Goal: Task Accomplishment & Management: Manage account settings

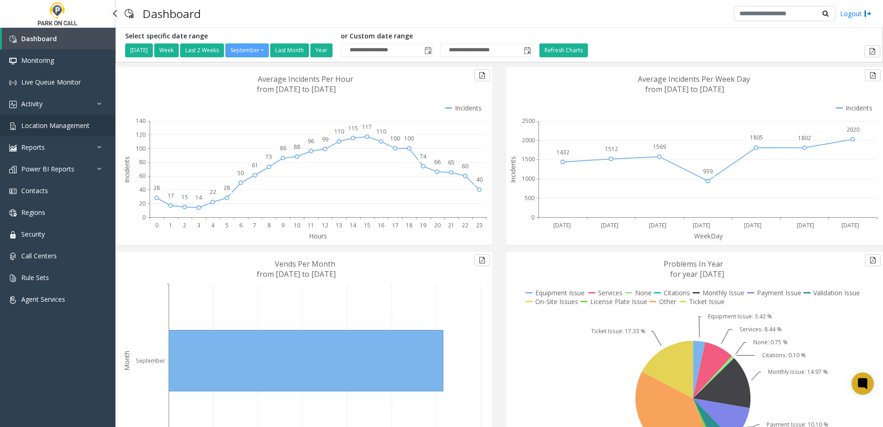
click at [73, 125] on span "Location Management" at bounding box center [55, 125] width 68 height 9
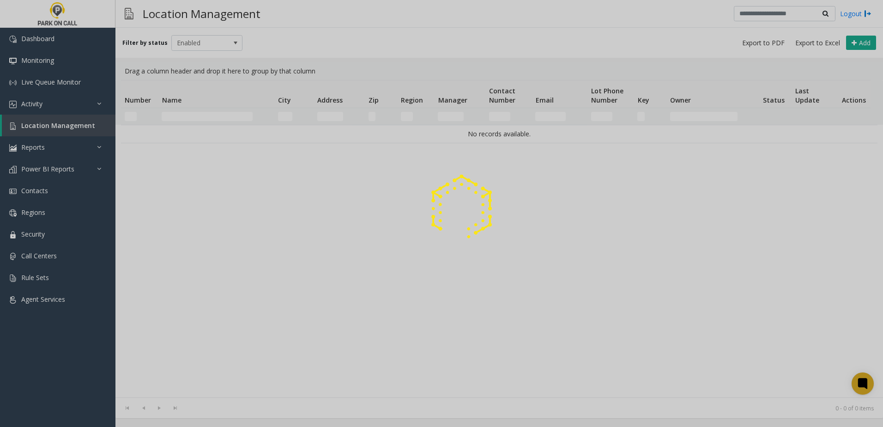
click at [193, 117] on div at bounding box center [441, 213] width 883 height 427
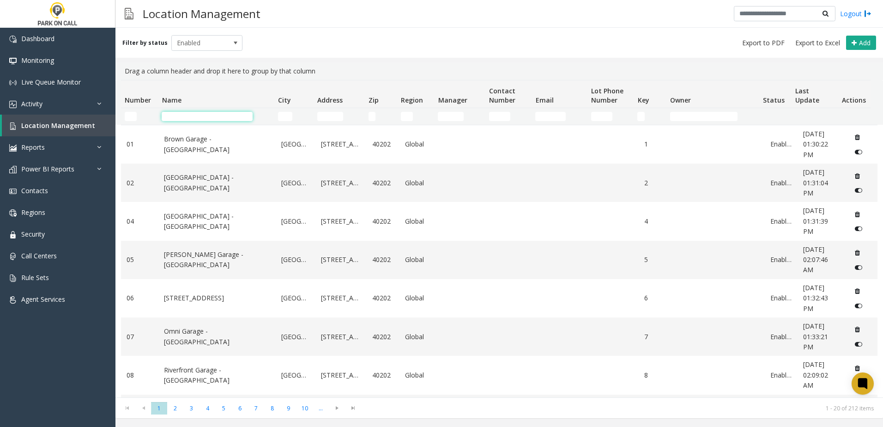
click at [205, 118] on input "Name Filter" at bounding box center [207, 116] width 91 height 9
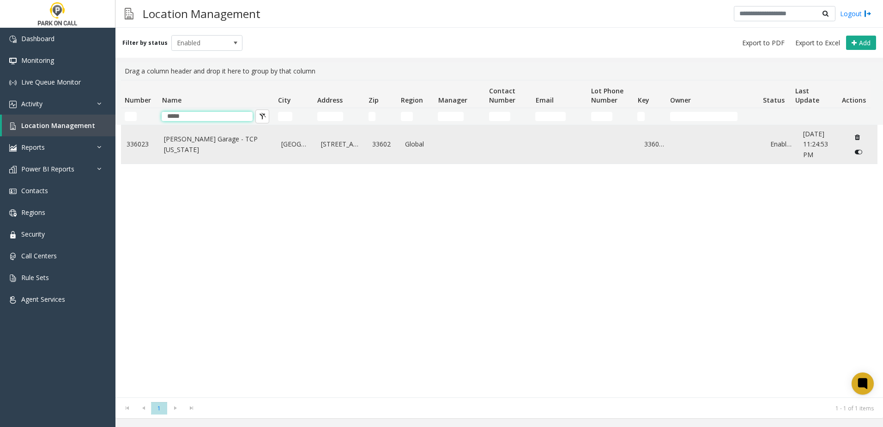
type input "*****"
click at [218, 149] on link "[PERSON_NAME] Garage - TCP [US_STATE]" at bounding box center [217, 144] width 106 height 21
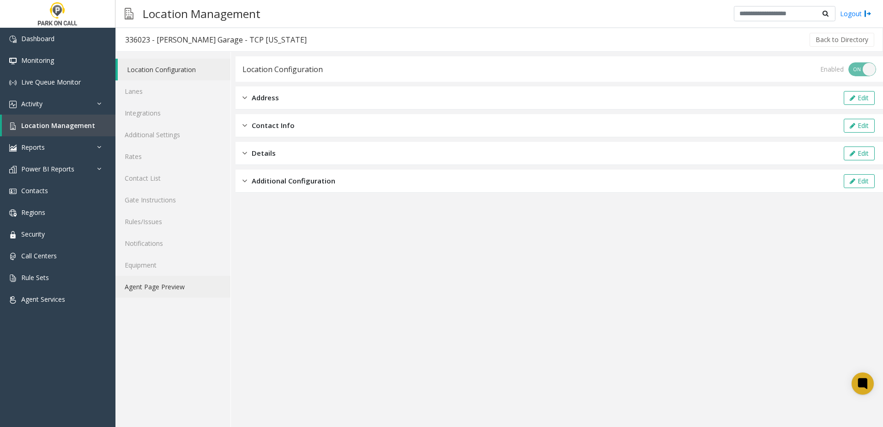
click at [169, 287] on link "Agent Page Preview" at bounding box center [172, 287] width 115 height 22
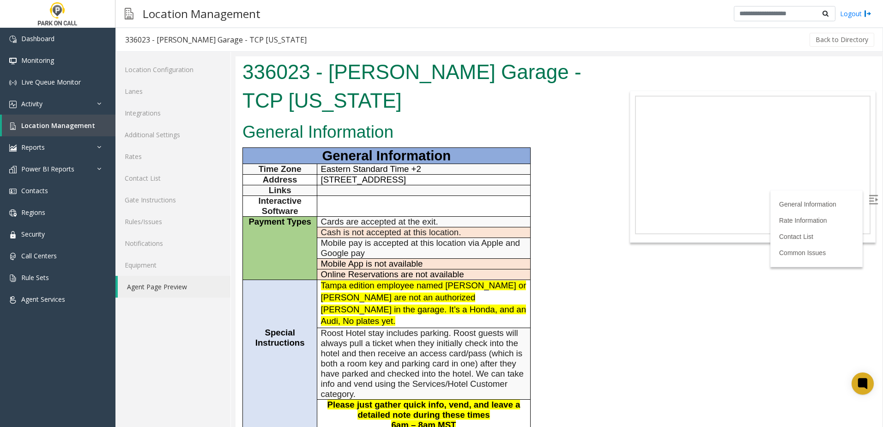
scroll to position [185, 0]
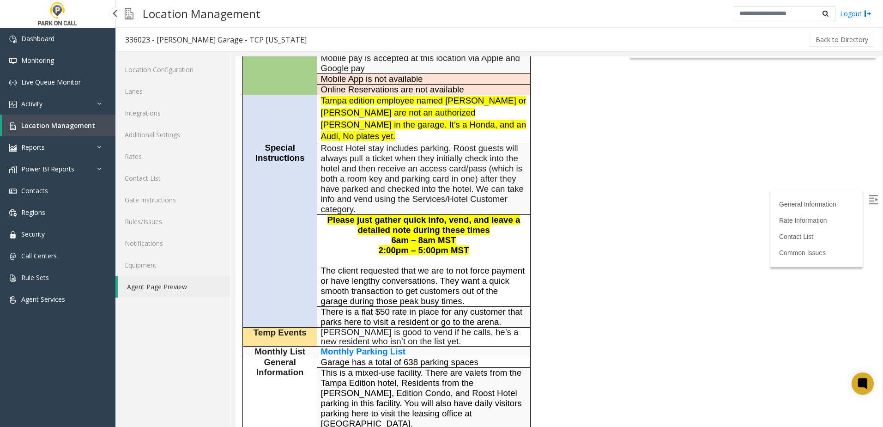
click at [76, 123] on span "Location Management" at bounding box center [58, 125] width 74 height 9
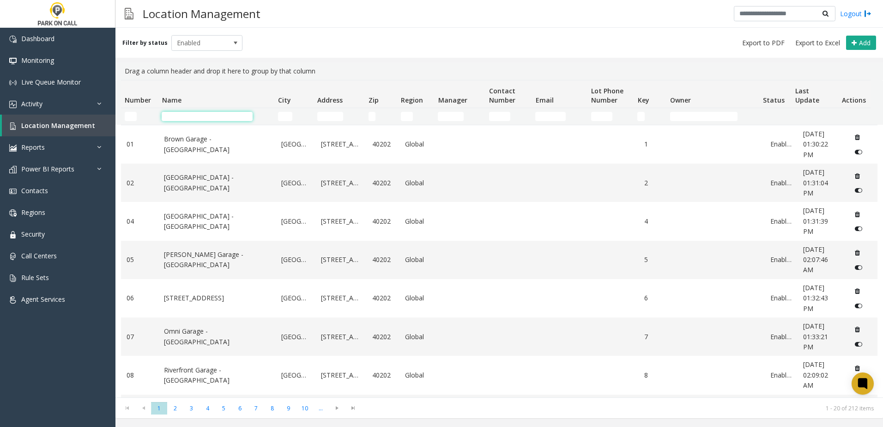
click at [233, 118] on input "Name Filter" at bounding box center [207, 116] width 91 height 9
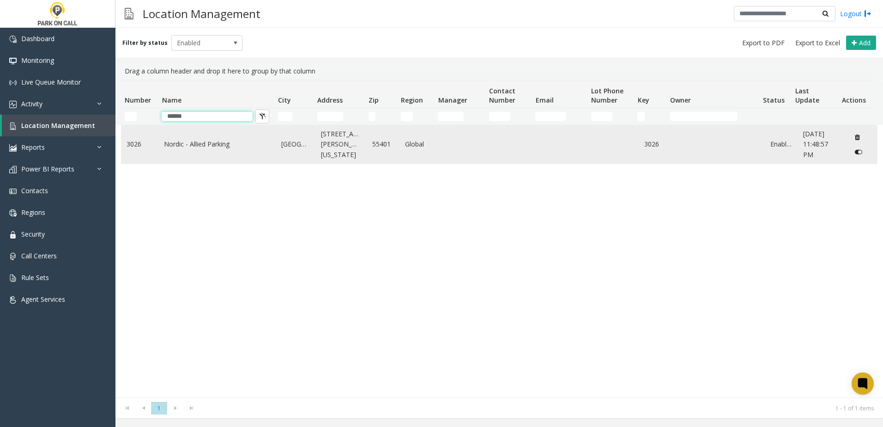
type input "******"
click at [220, 138] on td "Nordic - Allied Parking" at bounding box center [216, 144] width 117 height 38
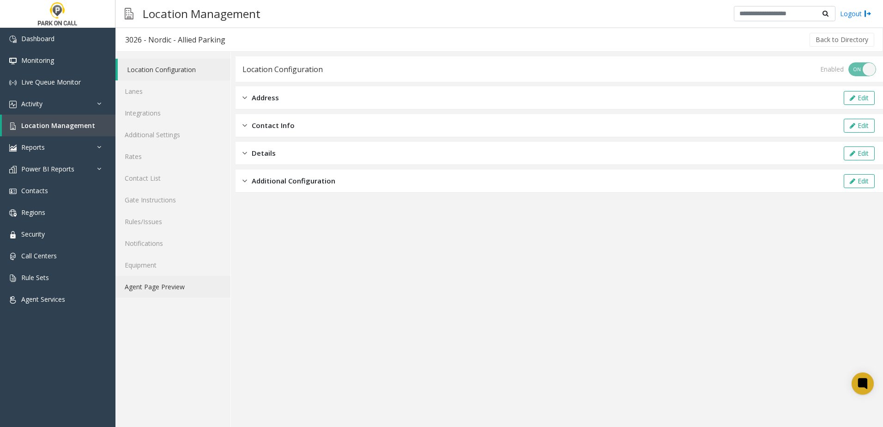
click at [174, 294] on link "Agent Page Preview" at bounding box center [172, 287] width 115 height 22
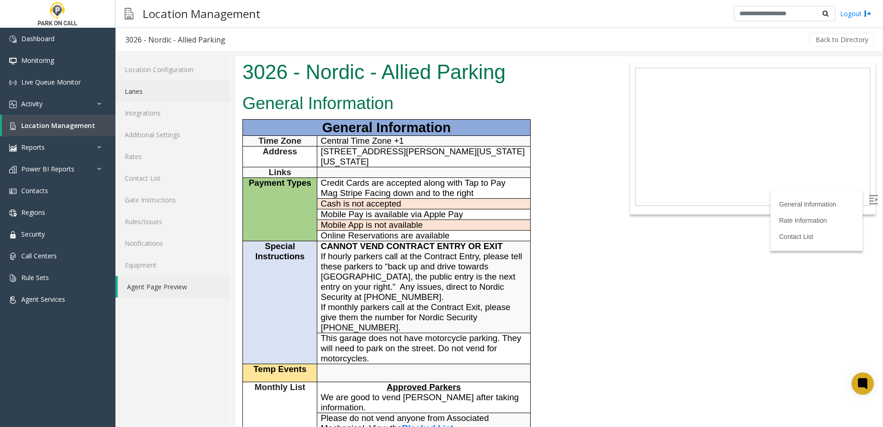
click at [183, 89] on link "Lanes" at bounding box center [172, 91] width 115 height 22
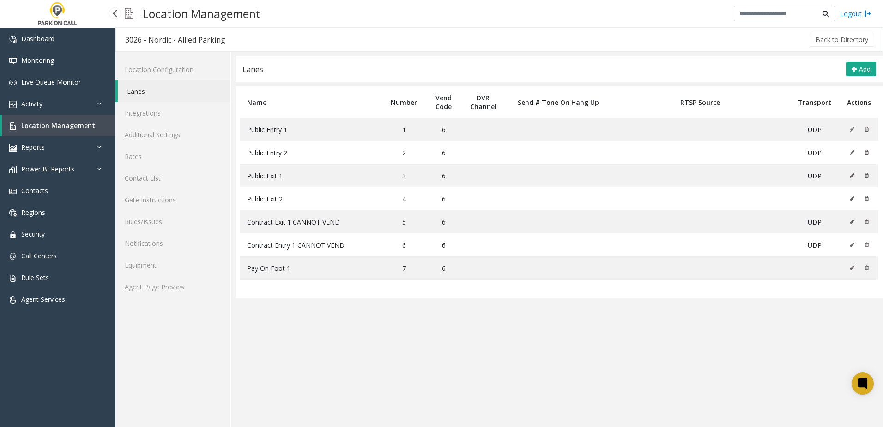
click at [80, 126] on span "Location Management" at bounding box center [58, 125] width 74 height 9
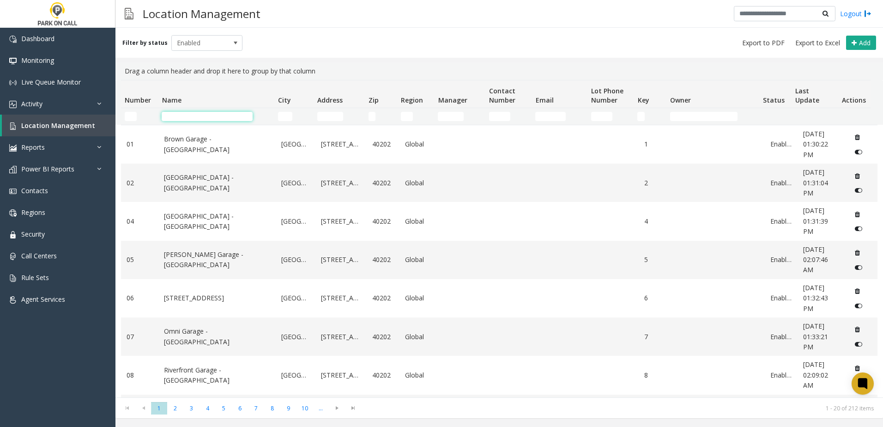
click at [206, 118] on input "Name Filter" at bounding box center [207, 116] width 91 height 9
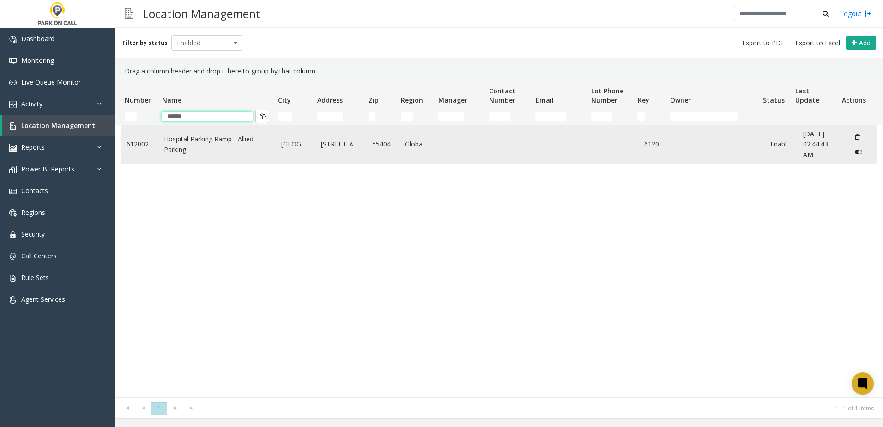
type input "******"
click at [205, 138] on link "Hospital Parking Ramp - Allied Parking" at bounding box center [217, 144] width 106 height 21
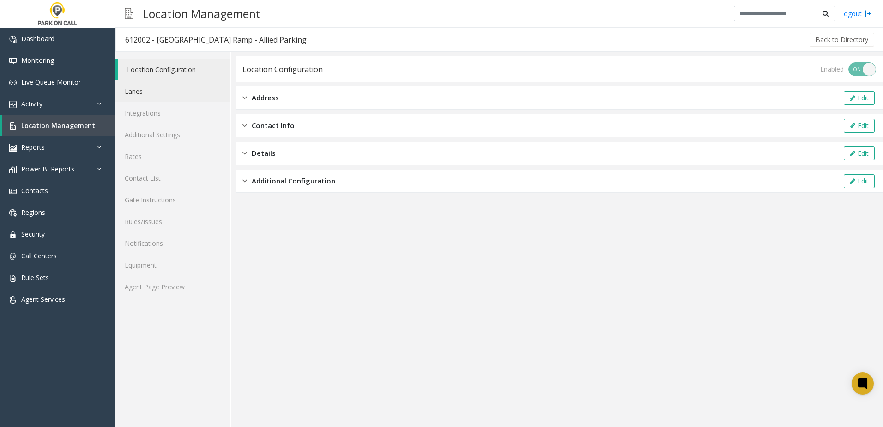
click at [175, 92] on link "Lanes" at bounding box center [172, 91] width 115 height 22
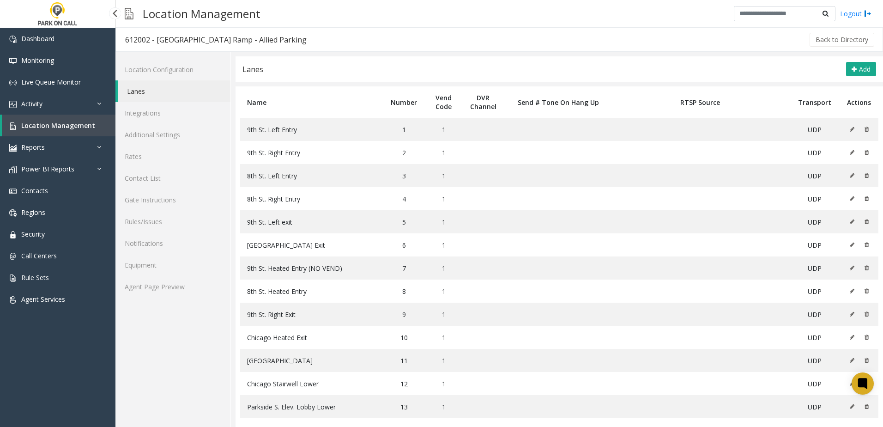
click at [79, 122] on span "Location Management" at bounding box center [58, 125] width 74 height 9
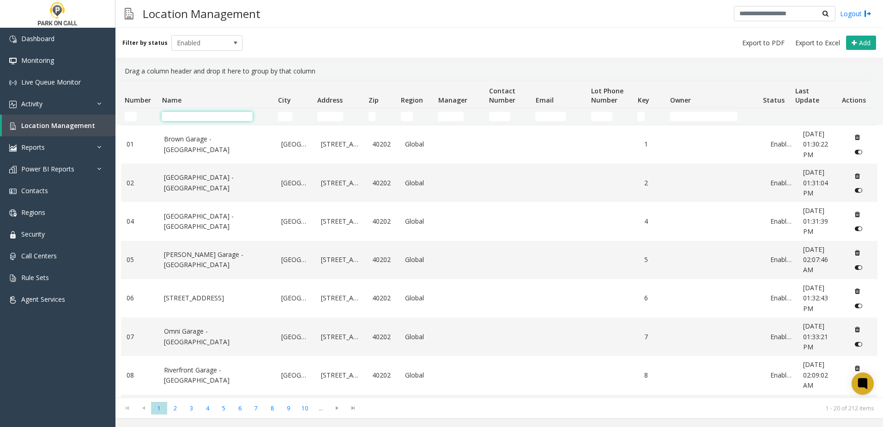
click at [195, 115] on input "Name Filter" at bounding box center [207, 116] width 91 height 9
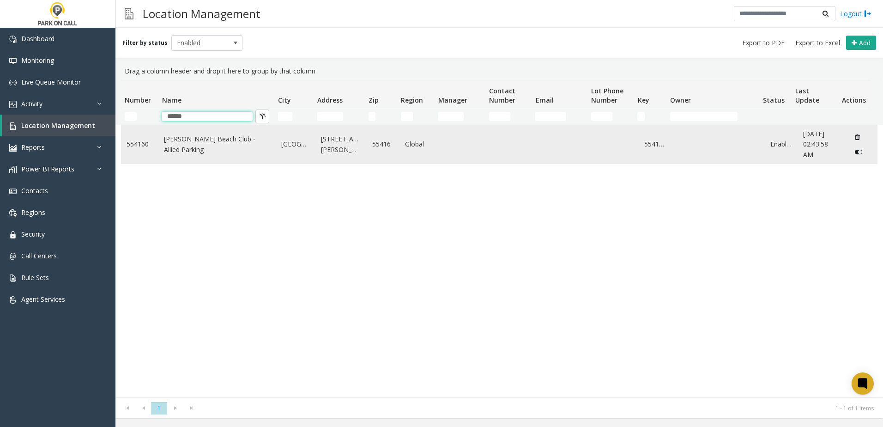
type input "******"
click at [196, 151] on link "[PERSON_NAME] Beach Club - Allied Parking" at bounding box center [217, 144] width 106 height 21
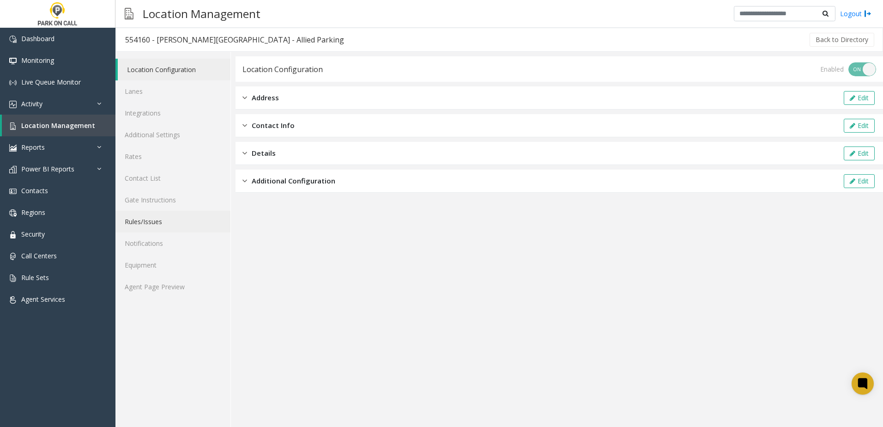
click at [153, 220] on link "Rules/Issues" at bounding box center [172, 222] width 115 height 22
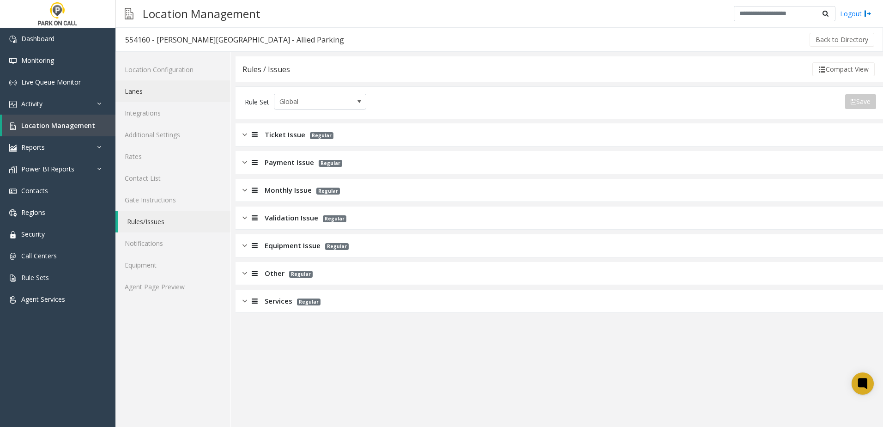
click at [148, 89] on link "Lanes" at bounding box center [172, 91] width 115 height 22
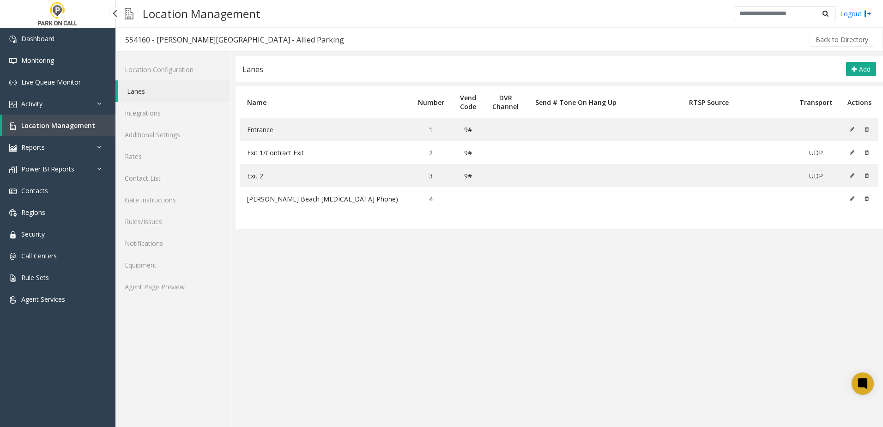
click at [69, 126] on span "Location Management" at bounding box center [58, 125] width 74 height 9
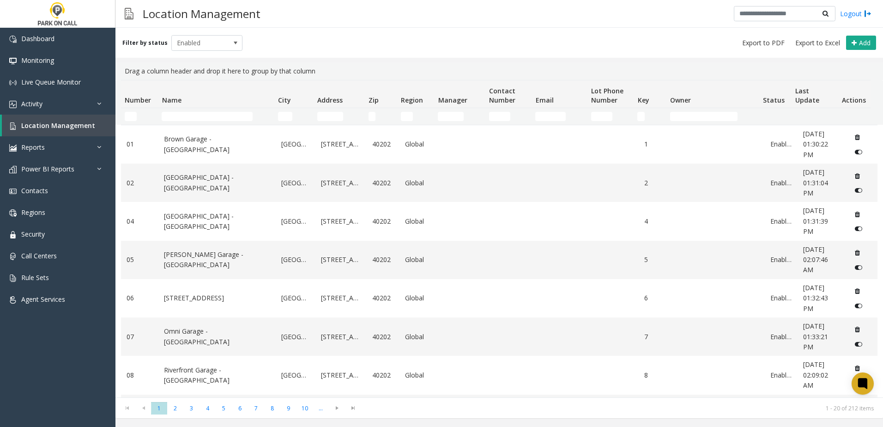
click at [205, 122] on td "Name Filter" at bounding box center [216, 116] width 116 height 17
click at [206, 118] on input "Name Filter" at bounding box center [207, 116] width 91 height 9
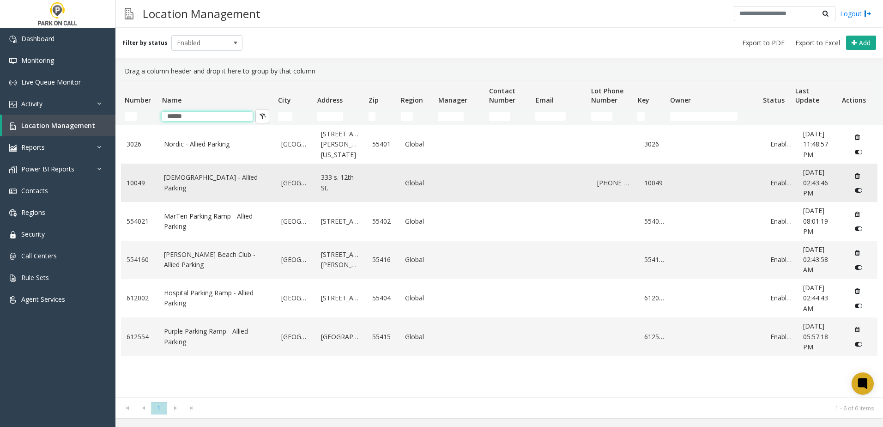
type input "******"
click at [201, 182] on link "[DEMOGRAPHIC_DATA] - Allied Parking" at bounding box center [217, 182] width 106 height 21
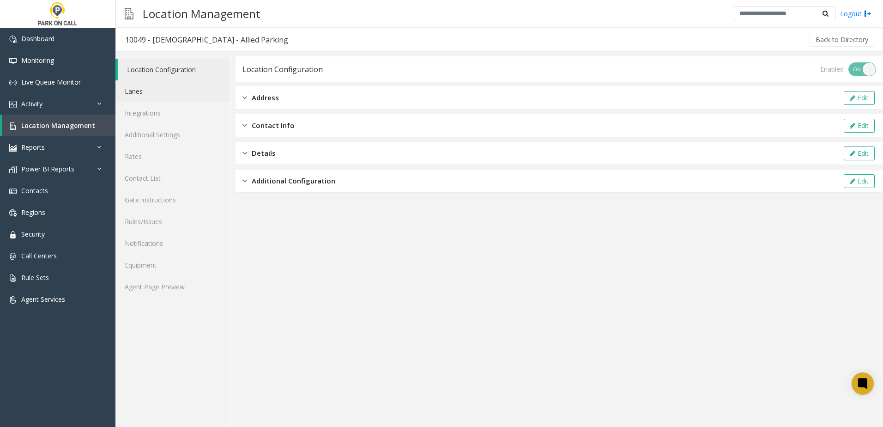
click at [167, 93] on link "Lanes" at bounding box center [172, 91] width 115 height 22
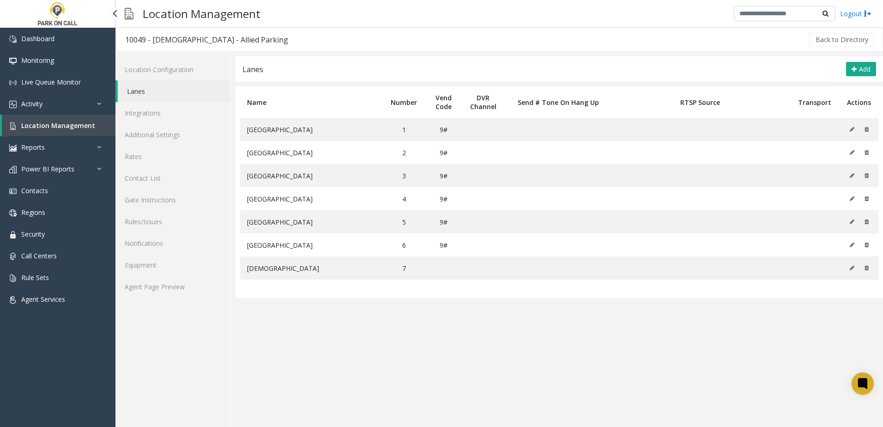
click at [60, 125] on span "Location Management" at bounding box center [58, 125] width 74 height 9
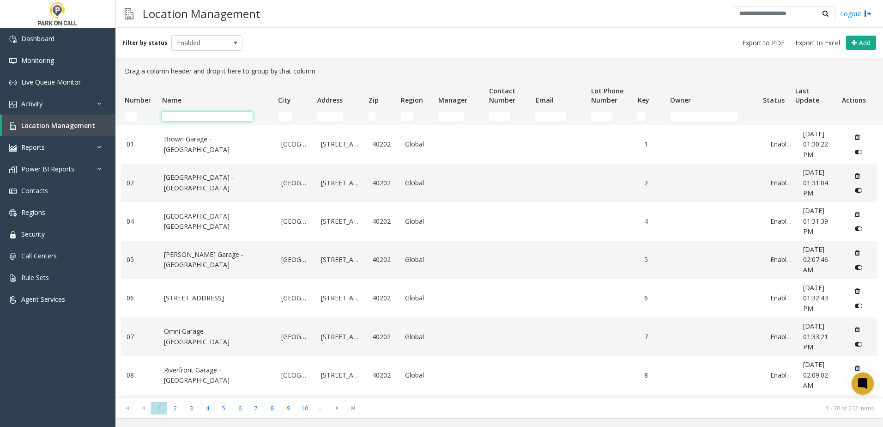
click at [190, 115] on input "Name Filter" at bounding box center [207, 116] width 91 height 9
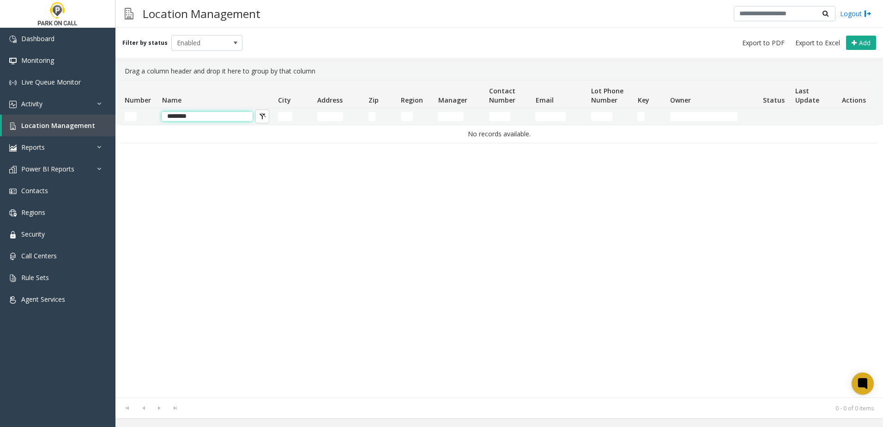
type input "*********"
drag, startPoint x: 217, startPoint y: 114, endPoint x: 84, endPoint y: 127, distance: 133.7
click at [84, 127] on app-root "Dashboard Monitoring Live Queue Monitor Activity Daily Activity Lane Activity A…" at bounding box center [441, 213] width 883 height 427
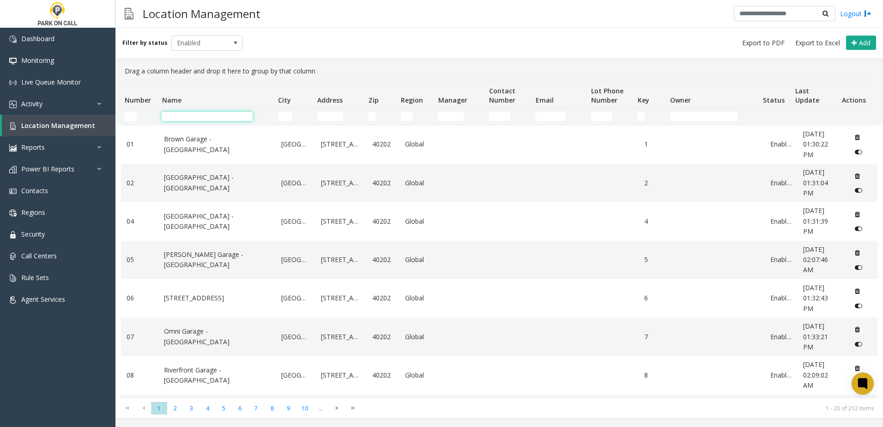
click at [204, 115] on input "Name Filter" at bounding box center [207, 116] width 91 height 9
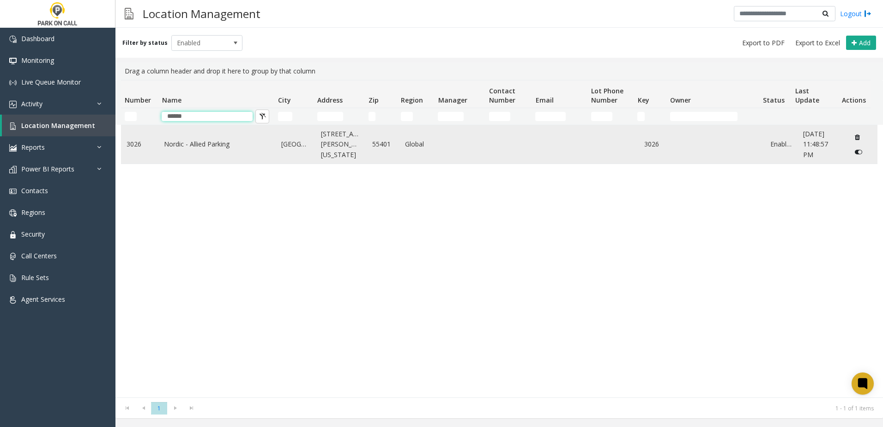
type input "******"
click at [207, 143] on link "Nordic - Allied Parking" at bounding box center [217, 144] width 106 height 10
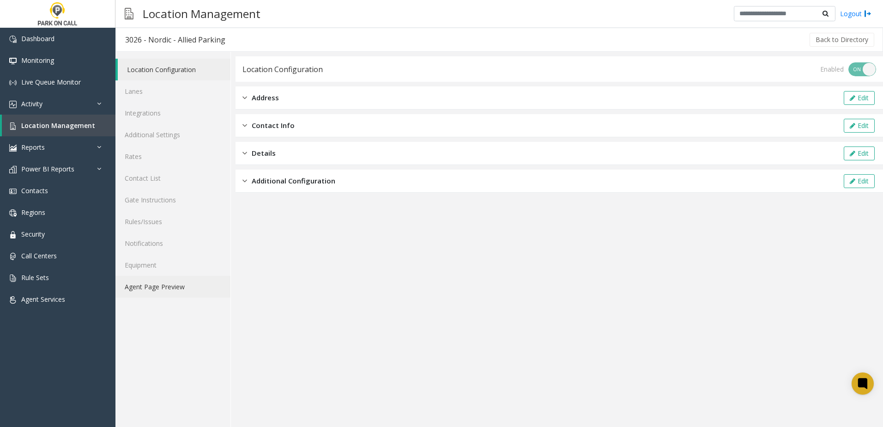
click at [175, 287] on link "Agent Page Preview" at bounding box center [172, 287] width 115 height 22
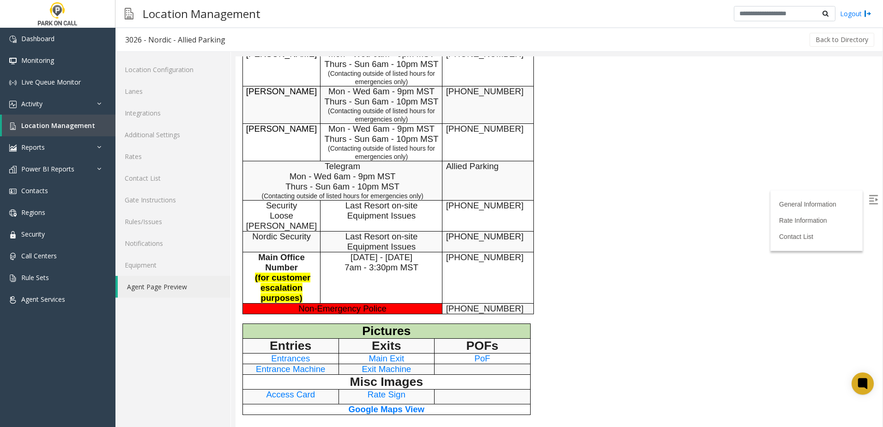
scroll to position [508, 0]
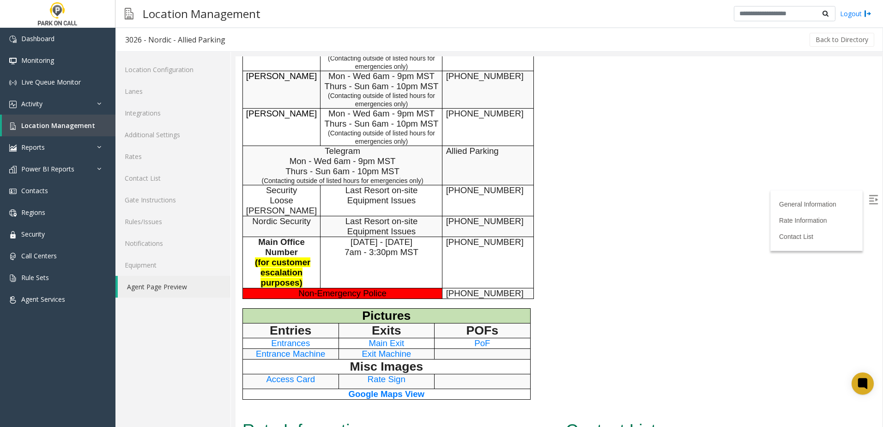
click at [483, 338] on span "PoF" at bounding box center [482, 343] width 16 height 10
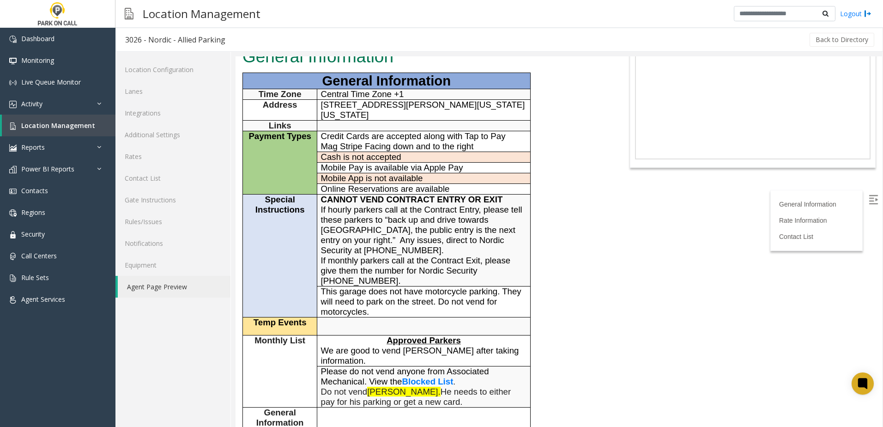
scroll to position [46, 0]
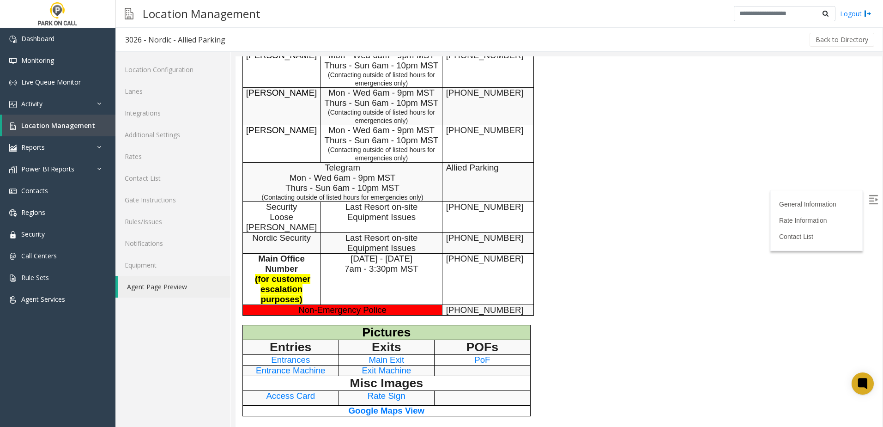
scroll to position [508, 0]
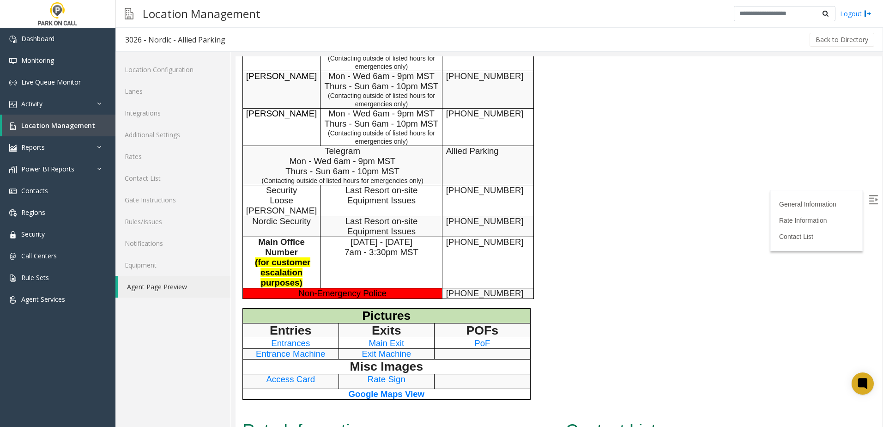
click at [482, 338] on span "PoF" at bounding box center [482, 343] width 16 height 10
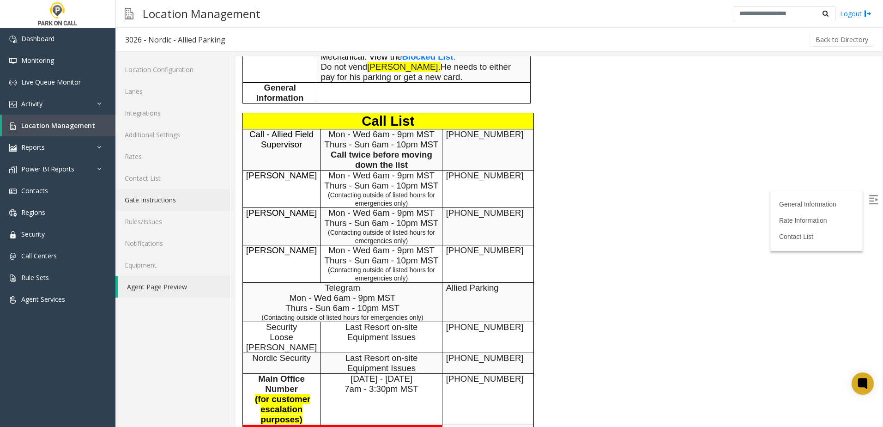
scroll to position [185, 0]
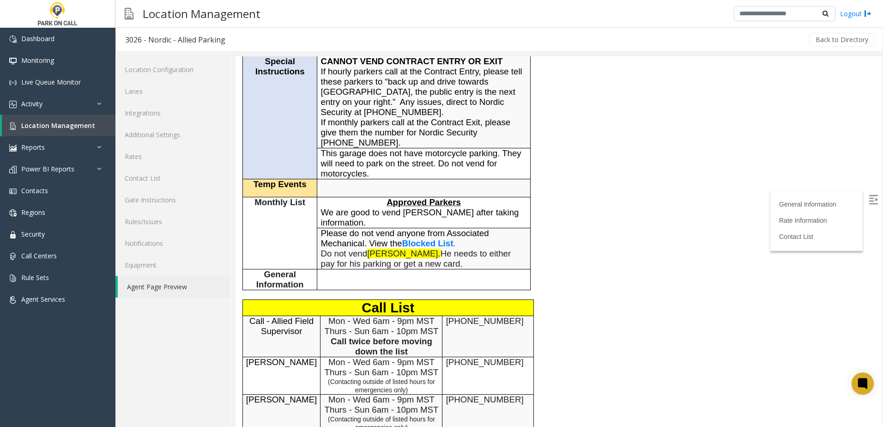
click at [410, 166] on span "This garage does not have motorcycle parking. They will need to park on the str…" at bounding box center [421, 163] width 200 height 30
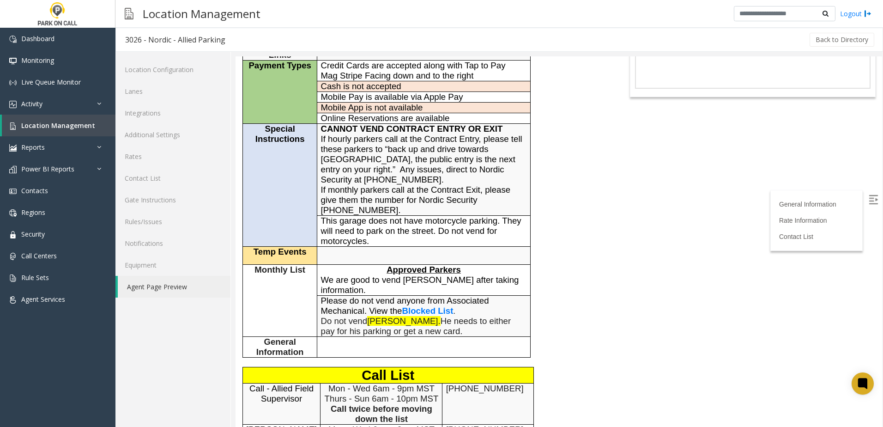
scroll to position [0, 0]
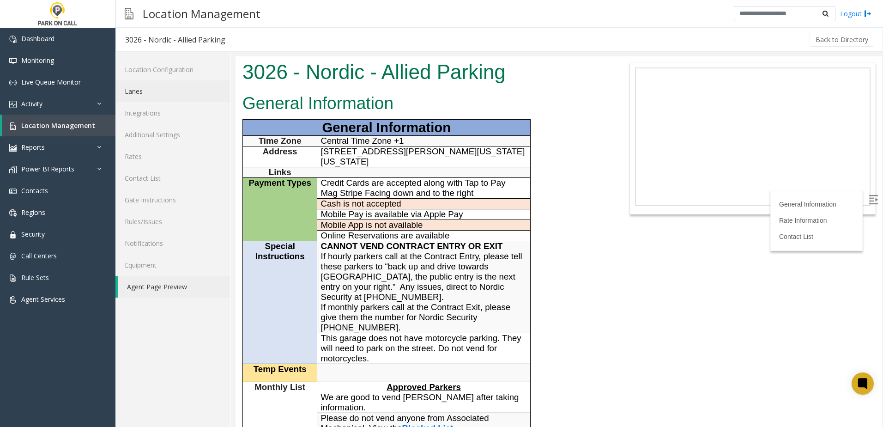
click at [145, 91] on link "Lanes" at bounding box center [172, 91] width 115 height 22
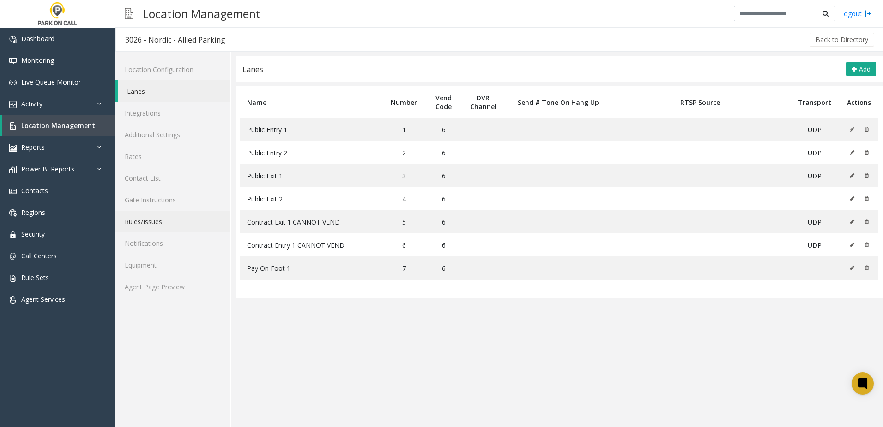
click at [153, 220] on link "Rules/Issues" at bounding box center [172, 222] width 115 height 22
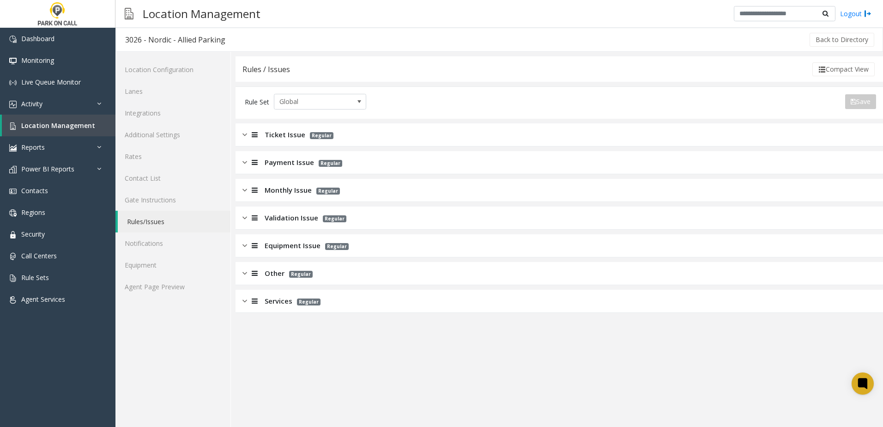
click at [396, 359] on app-rules "Rules / Issues Compact View Rule Set Global Save Export to PDF Export to Excel …" at bounding box center [559, 241] width 647 height 370
click at [347, 337] on app-rules "Rules / Issues Compact View Rule Set Global Save Export to PDF Export to Excel …" at bounding box center [559, 241] width 647 height 370
click at [184, 135] on link "Additional Settings" at bounding box center [172, 135] width 115 height 22
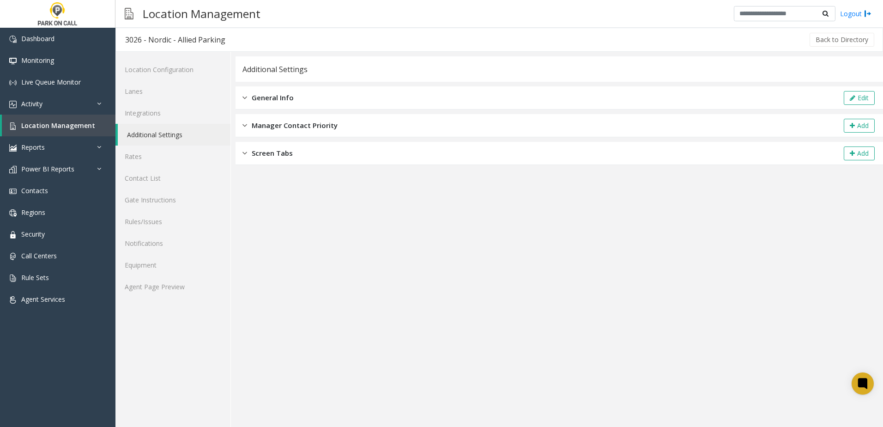
click at [362, 96] on div "General Info Edit" at bounding box center [559, 97] width 647 height 23
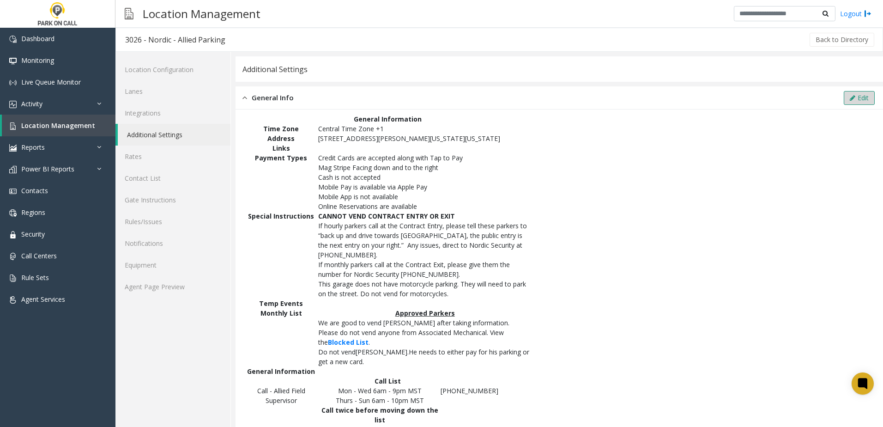
click at [844, 98] on button "Edit" at bounding box center [859, 98] width 31 height 14
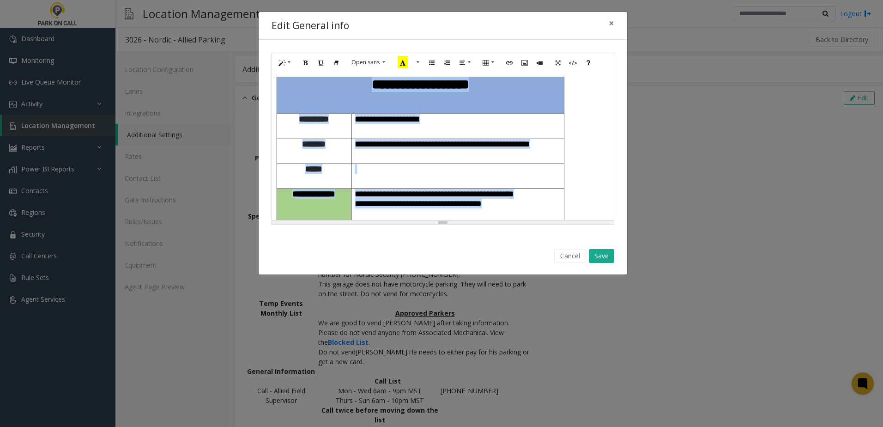
scroll to position [727, 0]
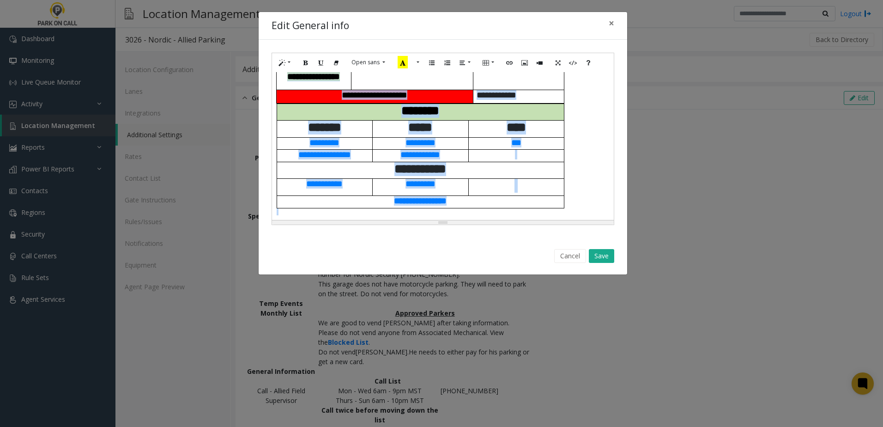
drag, startPoint x: 348, startPoint y: 85, endPoint x: 610, endPoint y: 450, distance: 449.8
click at [610, 426] on html "Dashboard Monitoring Live Queue Monitor Activity Daily Activity Lane Activity A…" at bounding box center [441, 213] width 883 height 427
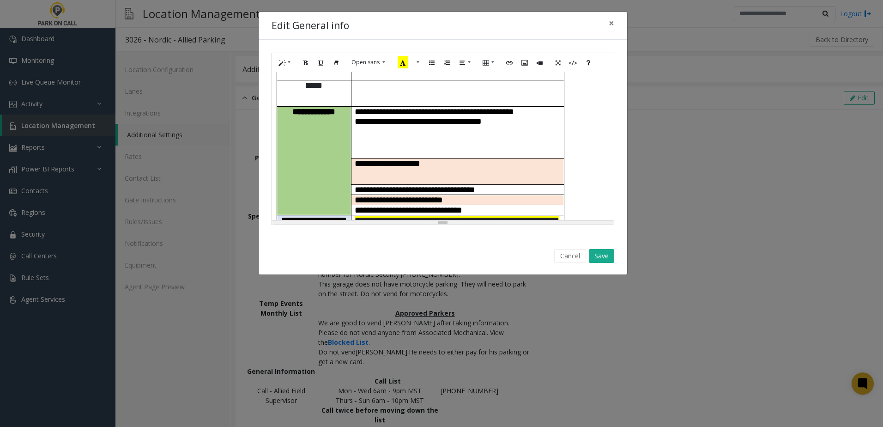
scroll to position [89, 0]
drag, startPoint x: 455, startPoint y: 144, endPoint x: 356, endPoint y: 133, distance: 100.0
click at [356, 216] on p "**********" at bounding box center [458, 225] width 206 height 19
copy span "**********"
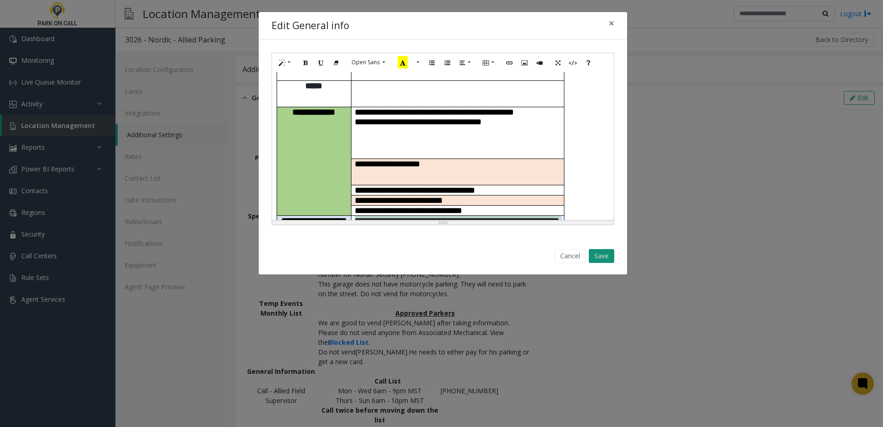
click at [611, 255] on button "Save" at bounding box center [601, 256] width 25 height 14
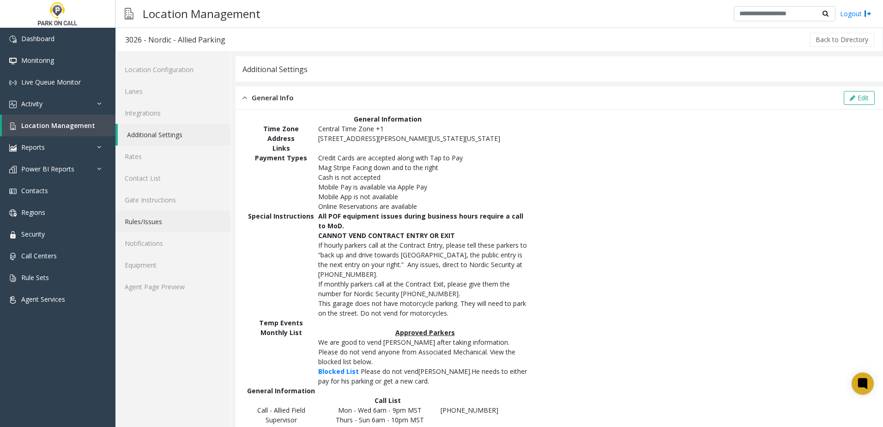
click at [151, 230] on link "Rules/Issues" at bounding box center [172, 222] width 115 height 22
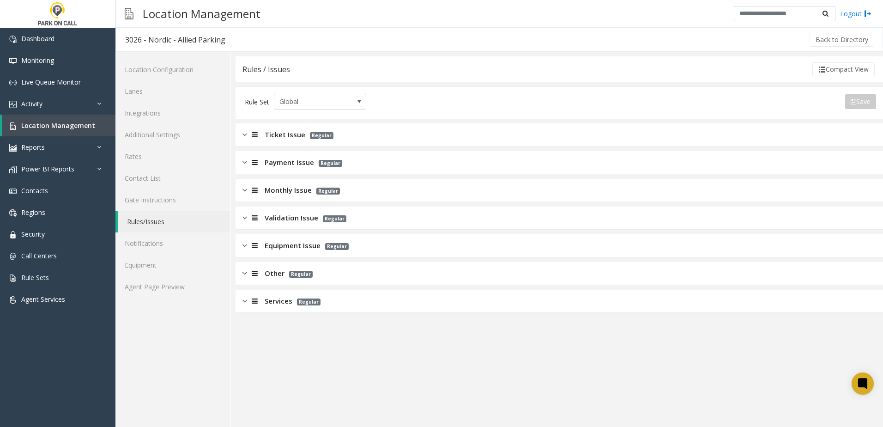
click at [280, 135] on span "Ticket Issue" at bounding box center [285, 134] width 41 height 11
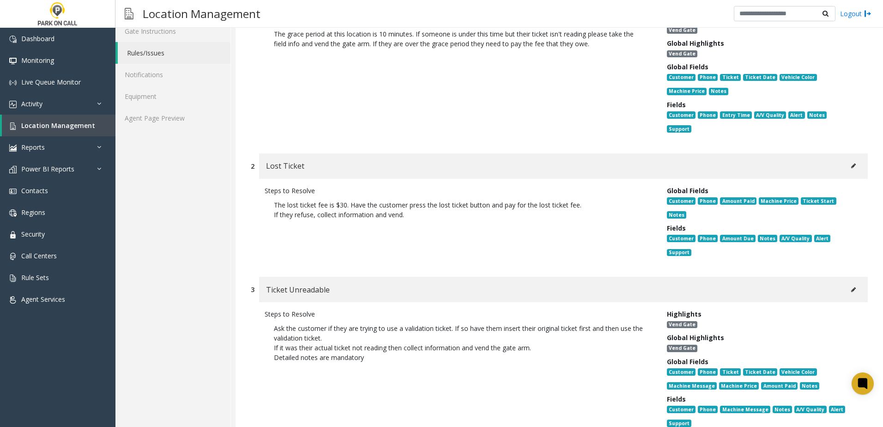
scroll to position [185, 0]
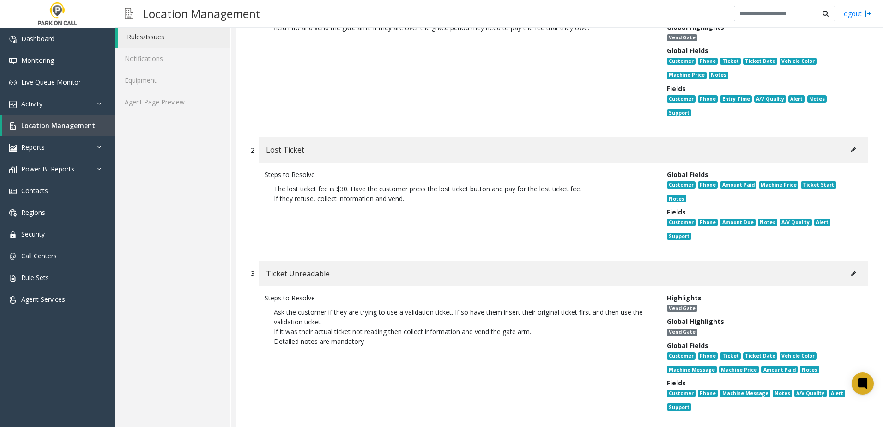
click at [851, 271] on icon at bounding box center [853, 274] width 5 height 6
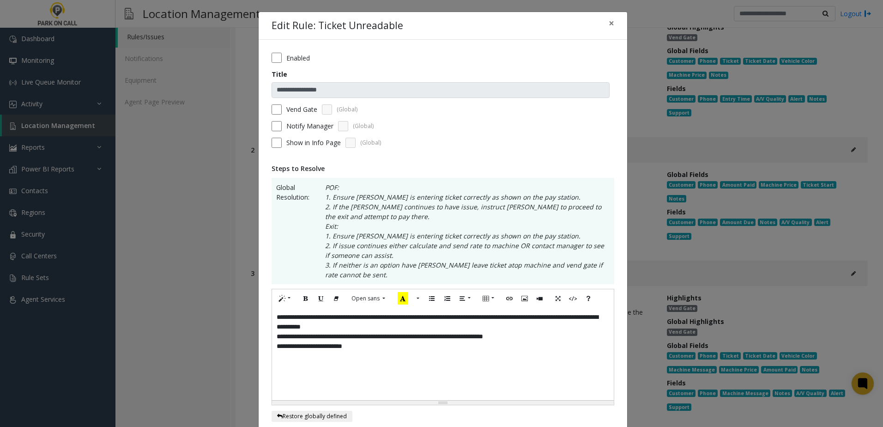
click at [424, 350] on p "**********" at bounding box center [443, 346] width 332 height 10
click at [609, 25] on span "×" at bounding box center [612, 23] width 6 height 13
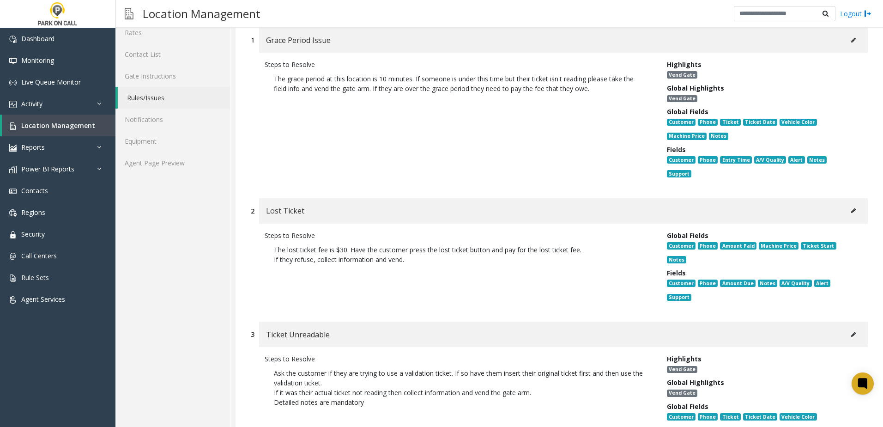
scroll to position [0, 0]
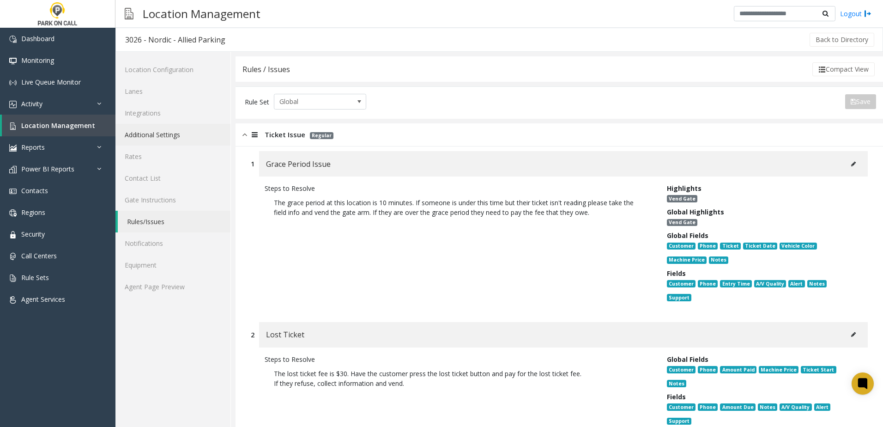
click at [156, 134] on link "Additional Settings" at bounding box center [172, 135] width 115 height 22
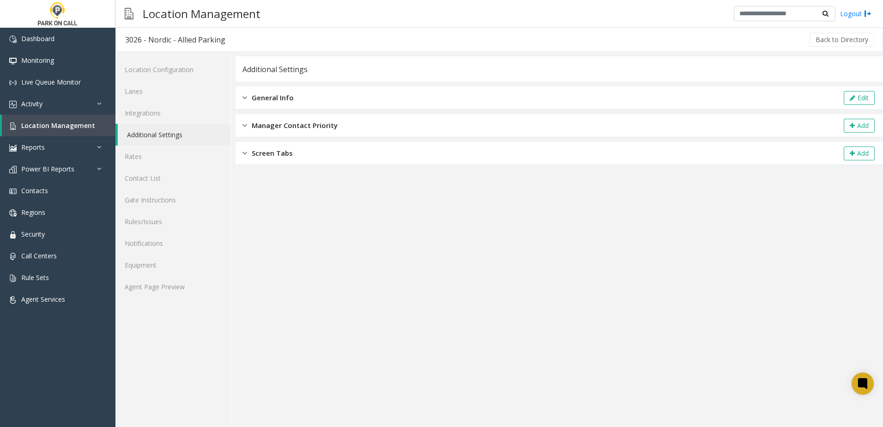
click at [289, 95] on span "General Info" at bounding box center [273, 97] width 42 height 11
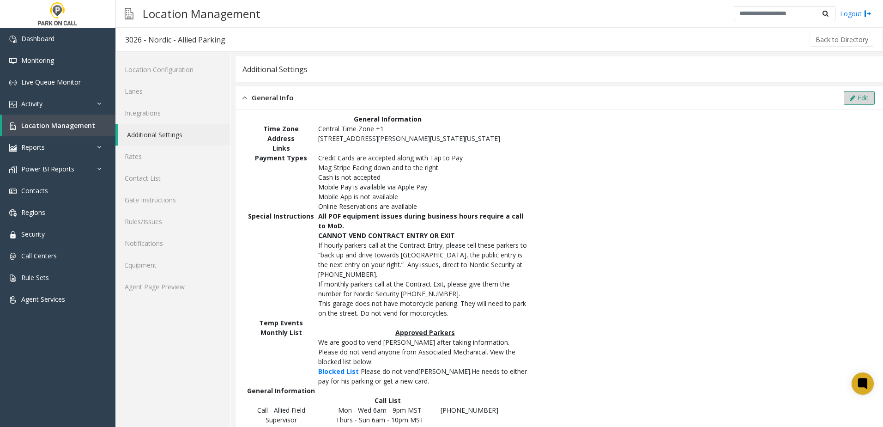
click at [848, 98] on button "Edit" at bounding box center [859, 98] width 31 height 14
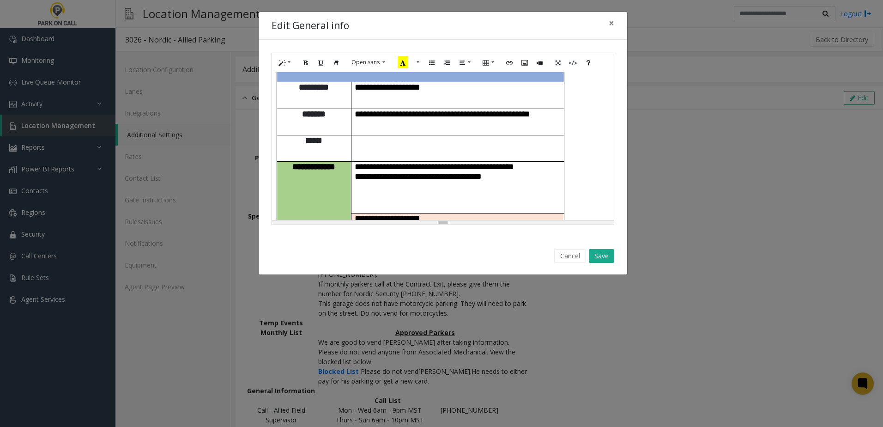
scroll to position [92, 0]
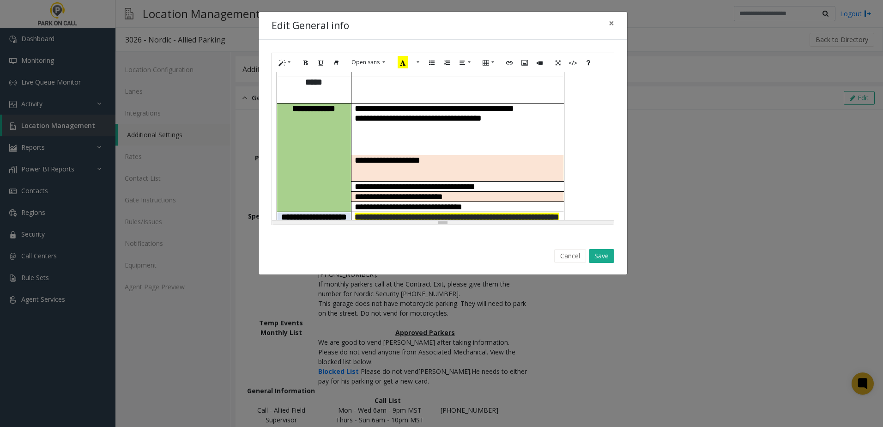
click at [395, 212] on span "**********" at bounding box center [457, 221] width 205 height 18
drag, startPoint x: 534, startPoint y: 141, endPoint x: 356, endPoint y: 127, distance: 178.3
click at [356, 212] on p "**********" at bounding box center [458, 221] width 206 height 19
copy span "**********"
click at [609, 255] on button "Save" at bounding box center [601, 256] width 25 height 14
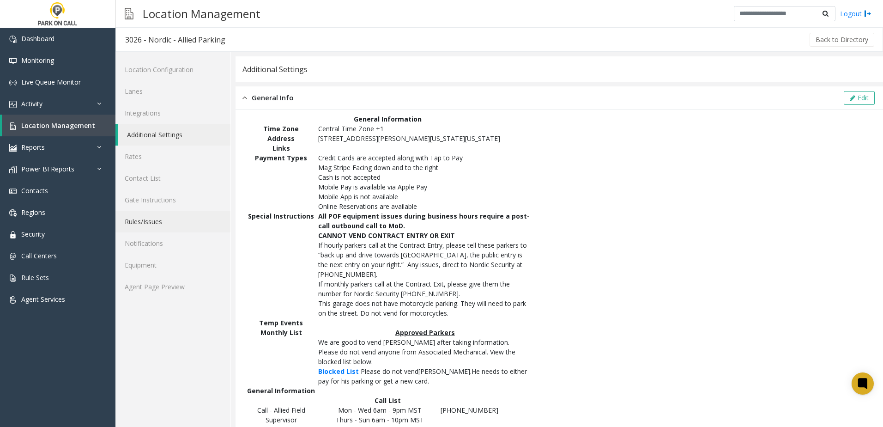
click at [166, 224] on link "Rules/Issues" at bounding box center [172, 222] width 115 height 22
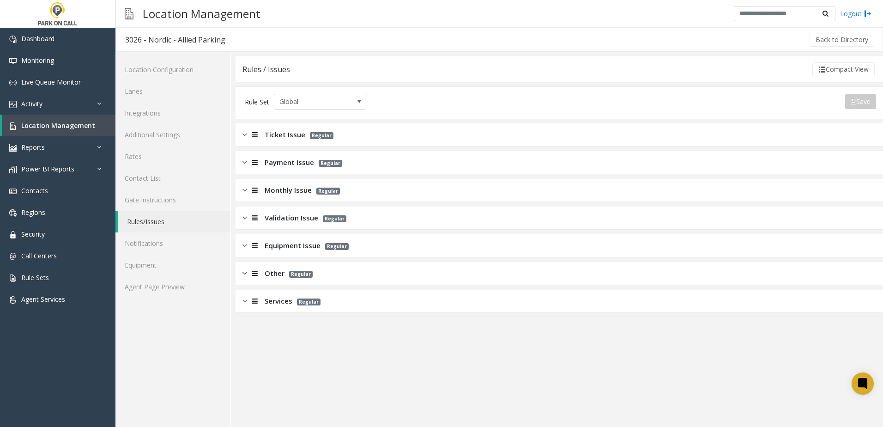
click at [287, 131] on span "Ticket Issue" at bounding box center [285, 134] width 41 height 11
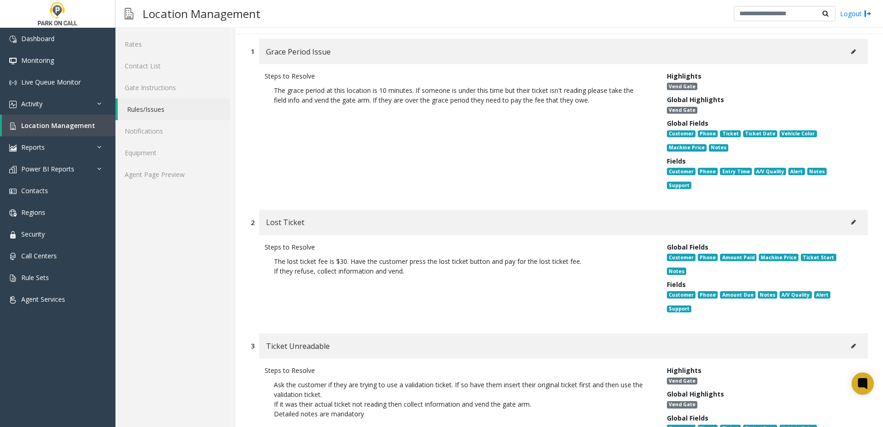
scroll to position [231, 0]
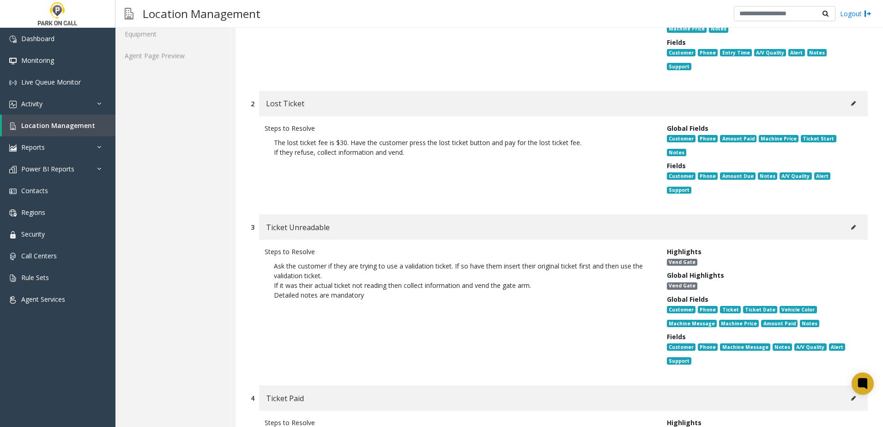
click at [851, 224] on icon at bounding box center [853, 227] width 5 height 6
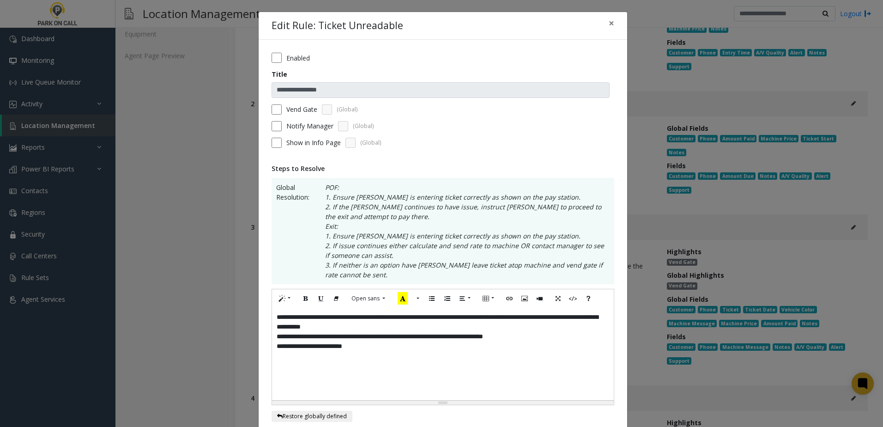
click at [407, 345] on p "**********" at bounding box center [443, 346] width 332 height 10
paste div
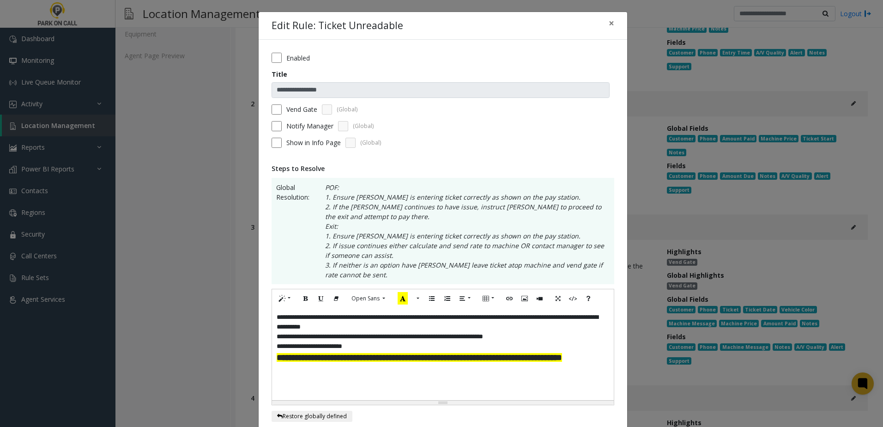
click at [407, 344] on p "**********" at bounding box center [443, 346] width 332 height 10
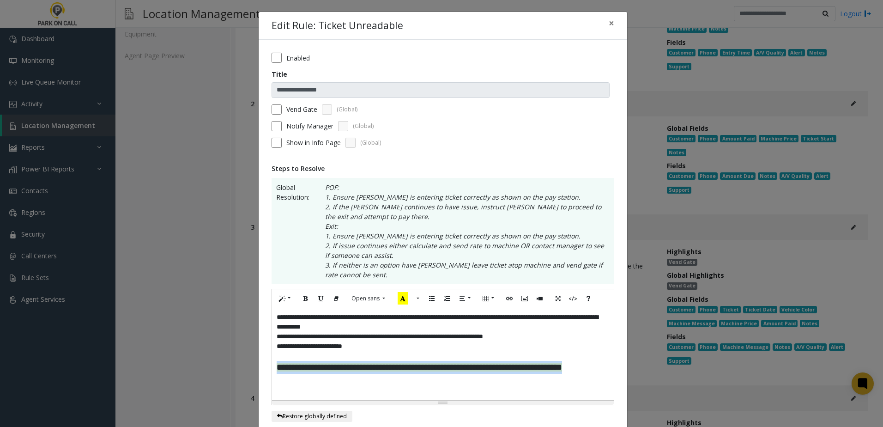
drag, startPoint x: 330, startPoint y: 382, endPoint x: 262, endPoint y: 368, distance: 68.9
click at [262, 368] on div "**********" at bounding box center [443, 361] width 369 height 642
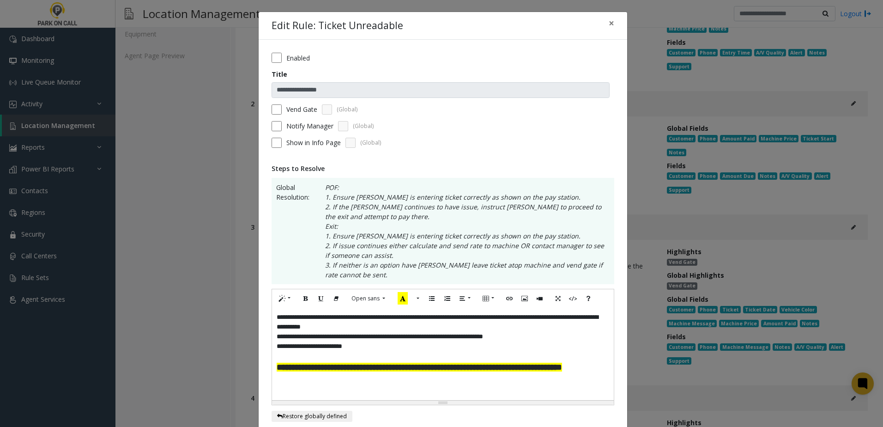
click at [336, 342] on p "**********" at bounding box center [443, 346] width 332 height 10
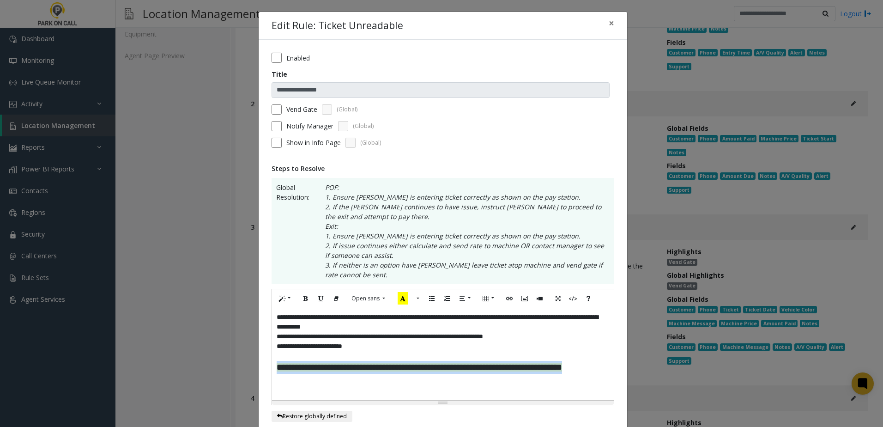
drag, startPoint x: 321, startPoint y: 381, endPoint x: 260, endPoint y: 368, distance: 63.3
click at [260, 368] on div "**********" at bounding box center [443, 361] width 369 height 642
copy span "**********"
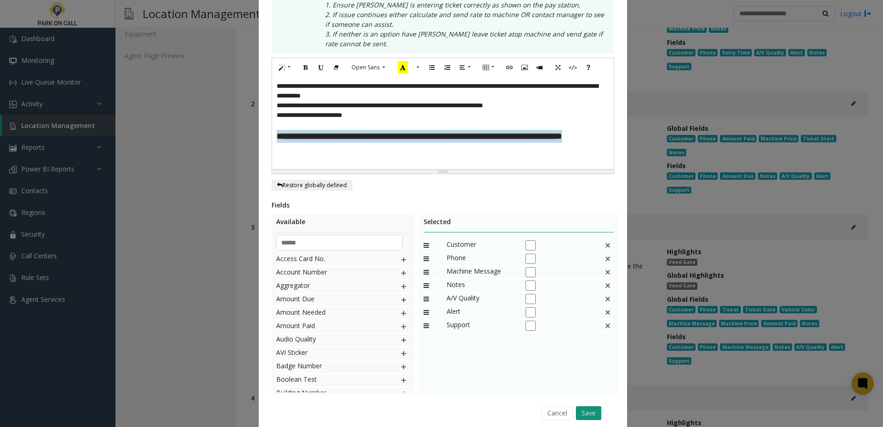
click at [590, 412] on button "Save" at bounding box center [588, 413] width 25 height 14
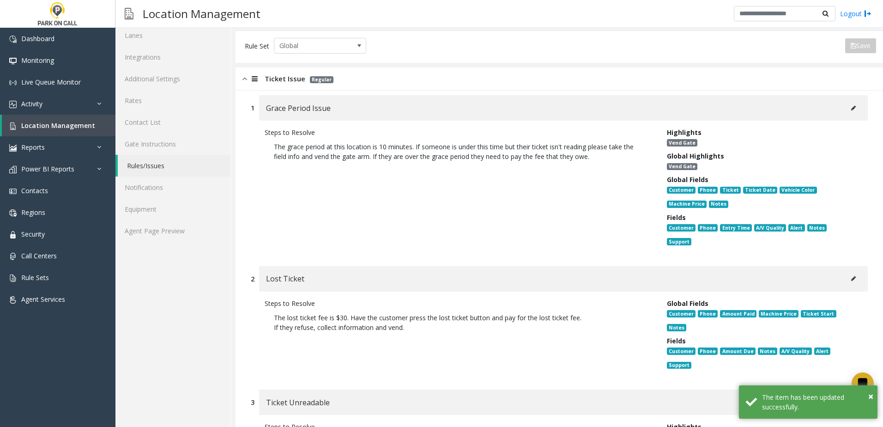
scroll to position [0, 0]
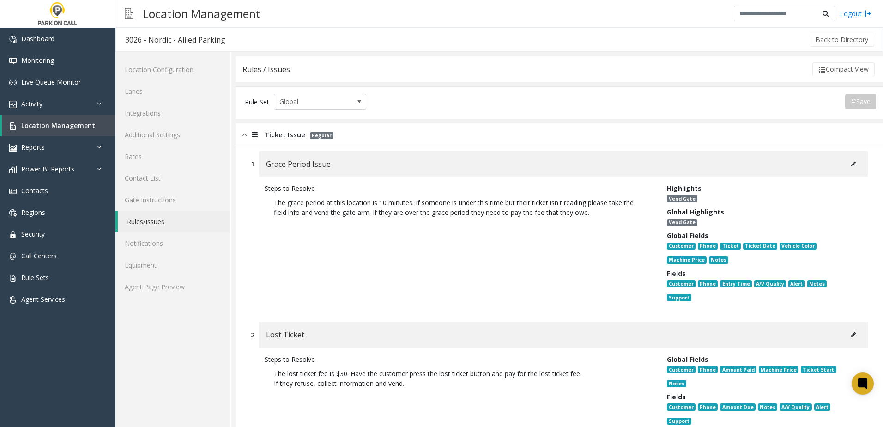
click at [243, 131] on img at bounding box center [244, 134] width 5 height 11
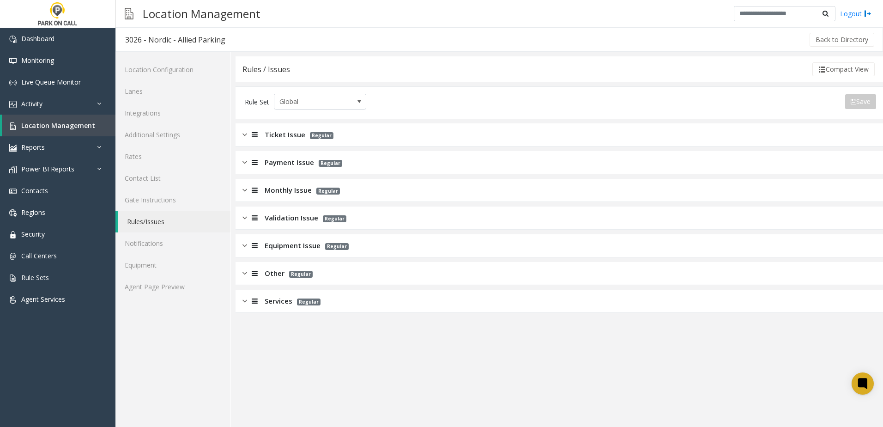
click at [290, 163] on span "Payment Issue" at bounding box center [289, 162] width 49 height 11
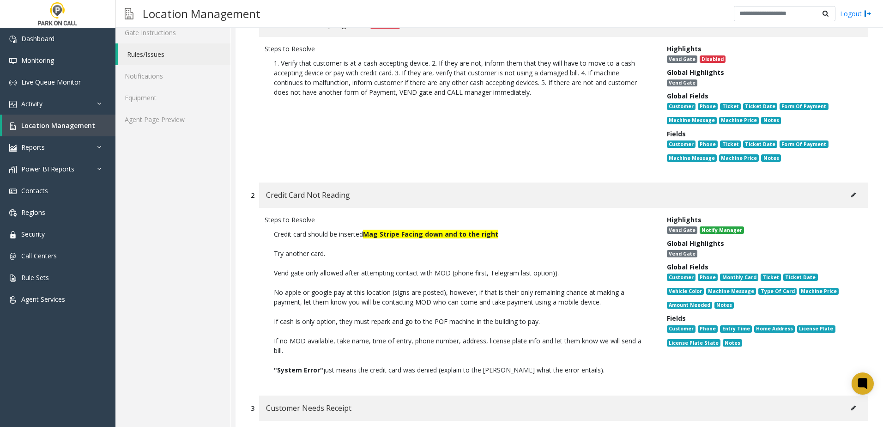
scroll to position [231, 0]
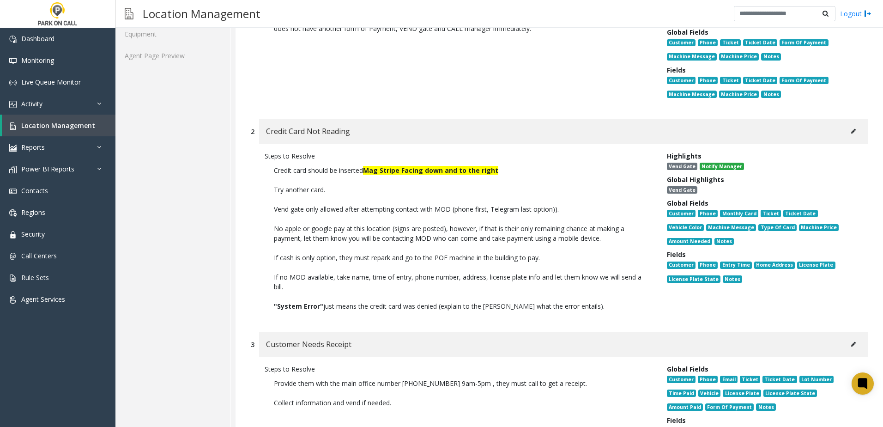
click at [851, 131] on icon at bounding box center [853, 131] width 5 height 6
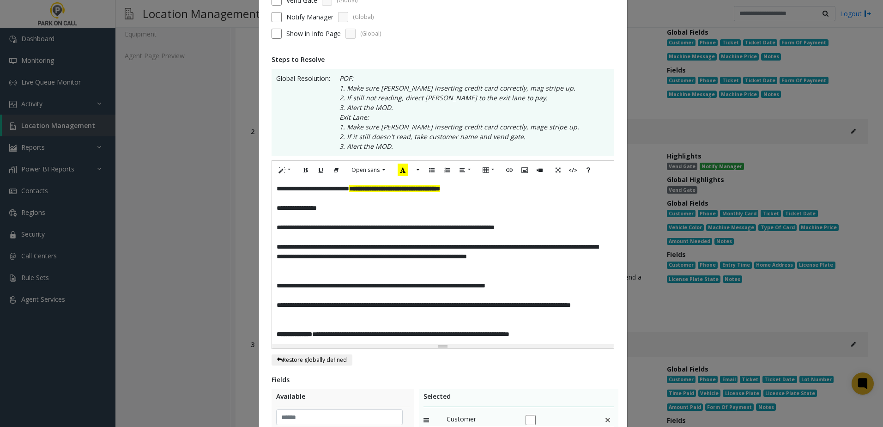
scroll to position [185, 0]
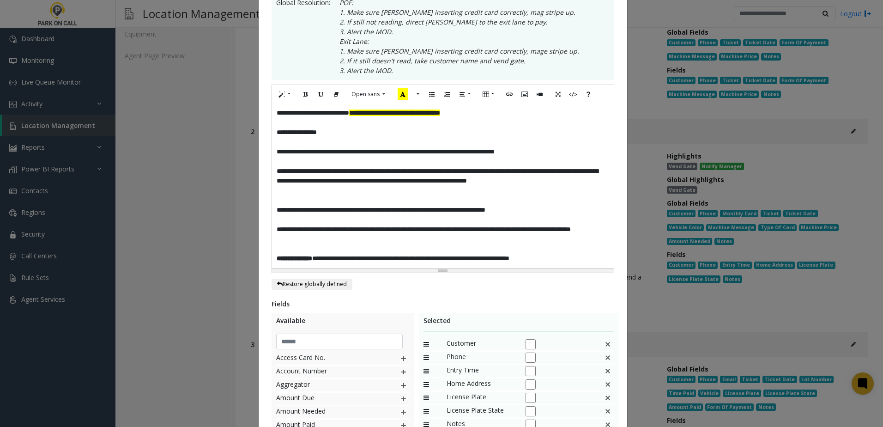
click at [599, 258] on p "**********" at bounding box center [443, 259] width 332 height 10
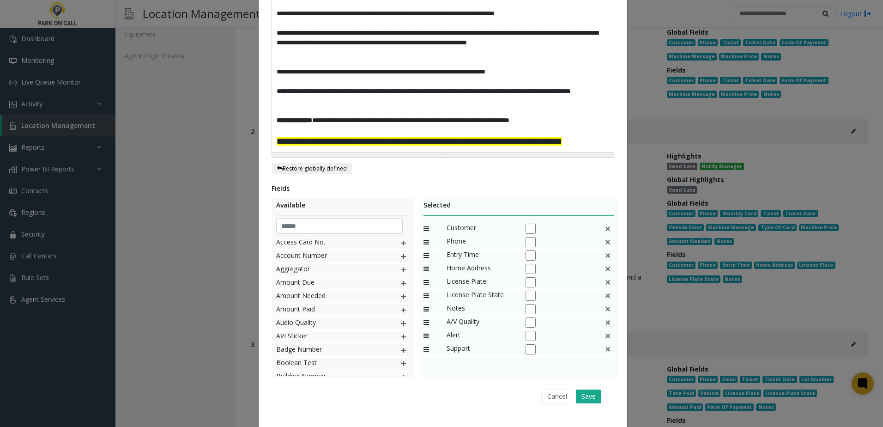
scroll to position [323, 0]
click at [577, 403] on button "Save" at bounding box center [588, 396] width 25 height 14
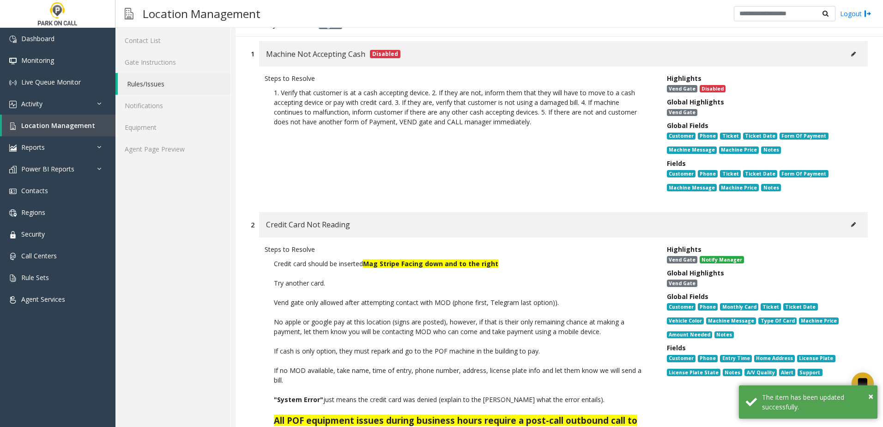
scroll to position [46, 0]
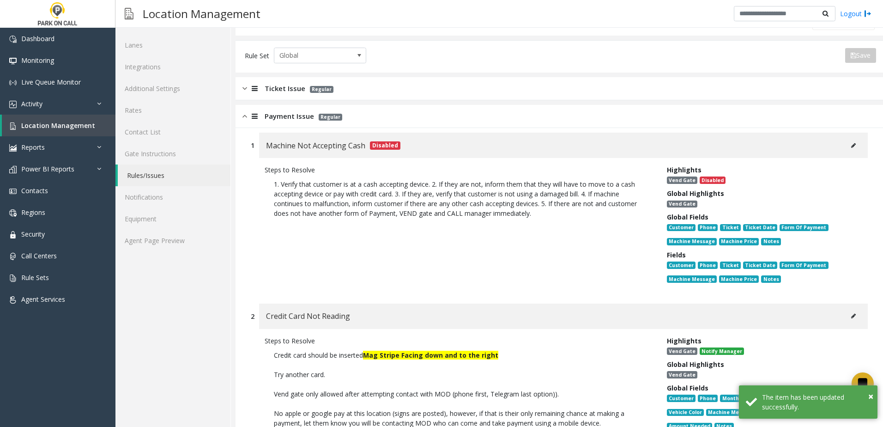
click at [280, 119] on span "Payment Issue" at bounding box center [289, 116] width 49 height 11
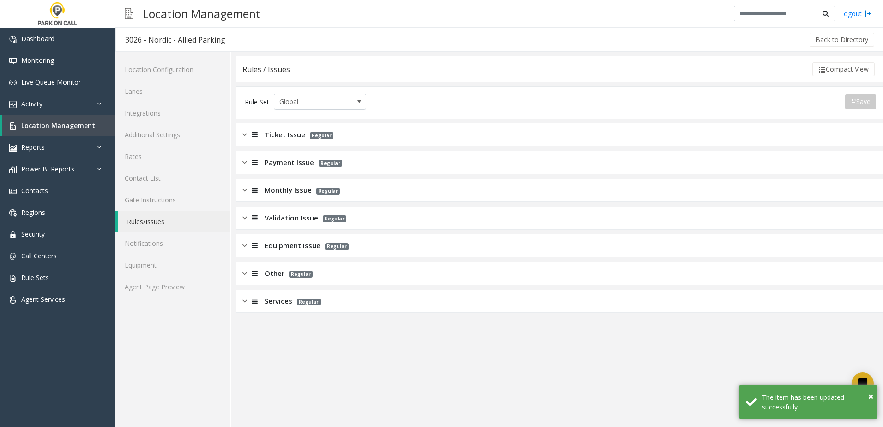
click at [268, 299] on span "Services" at bounding box center [279, 301] width 28 height 11
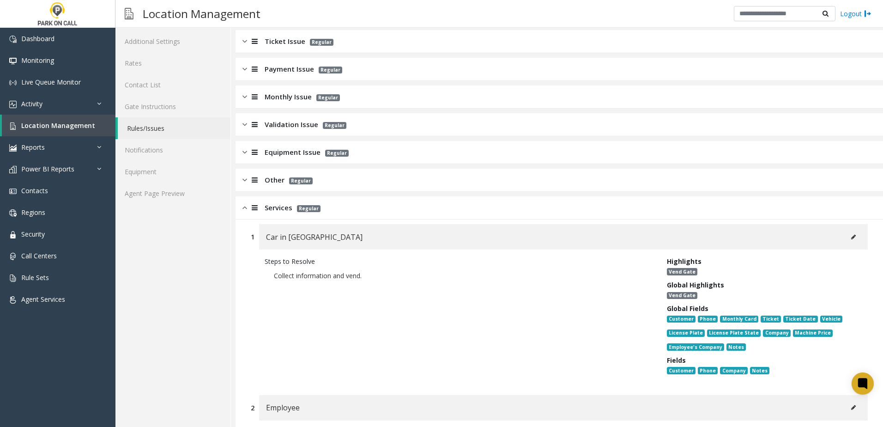
scroll to position [59, 0]
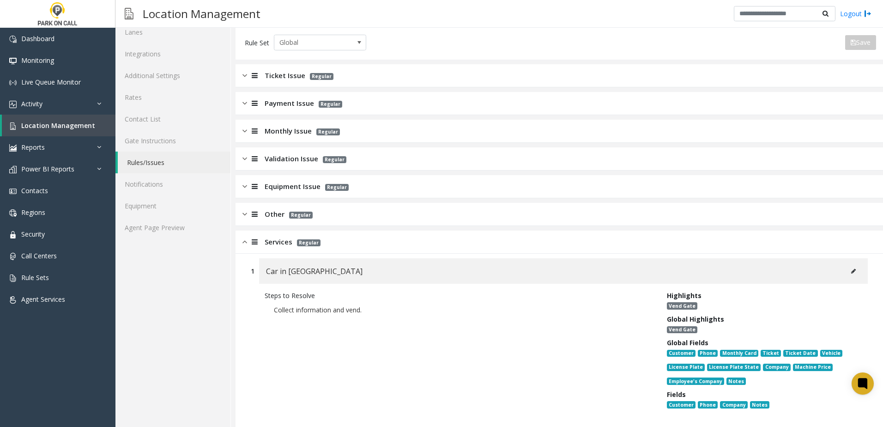
click at [287, 241] on span "Services" at bounding box center [279, 241] width 28 height 11
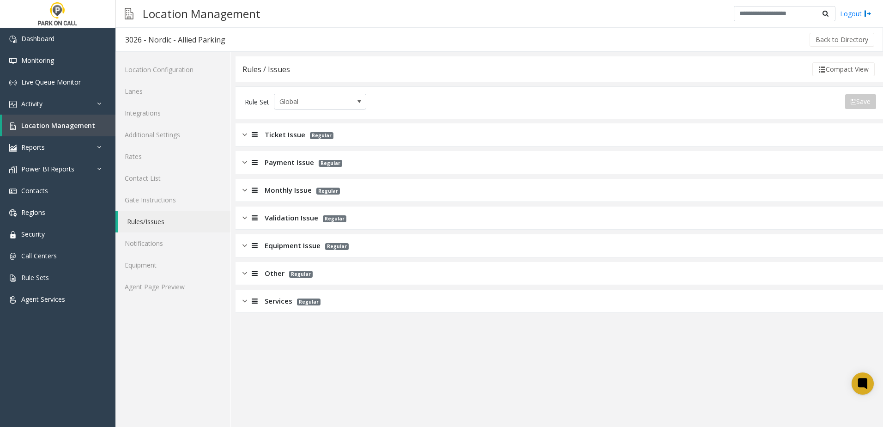
scroll to position [0, 0]
click at [272, 264] on div "Other Regular" at bounding box center [559, 273] width 647 height 23
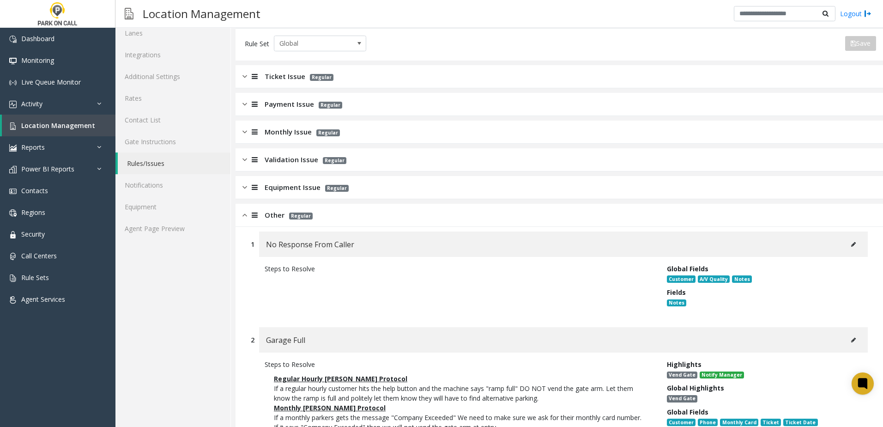
scroll to position [323, 0]
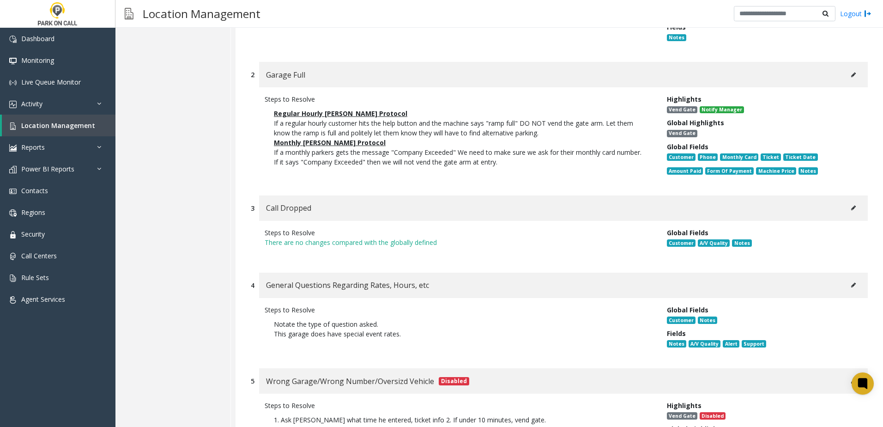
click at [846, 283] on button at bounding box center [853, 285] width 15 height 14
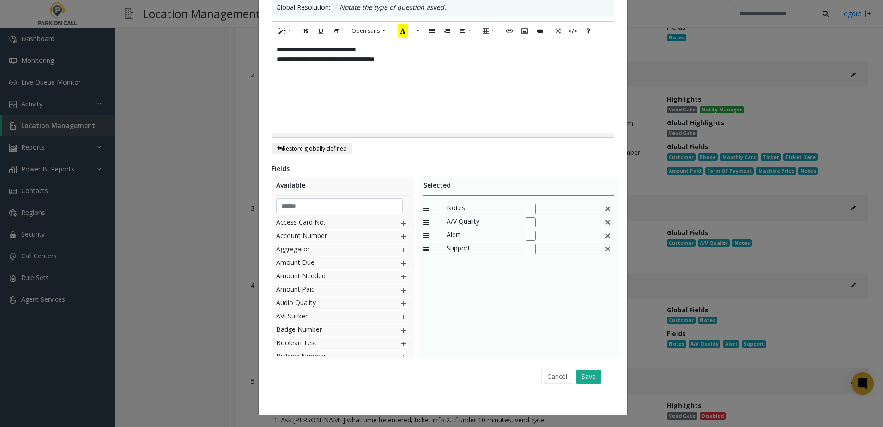
scroll to position [0, 0]
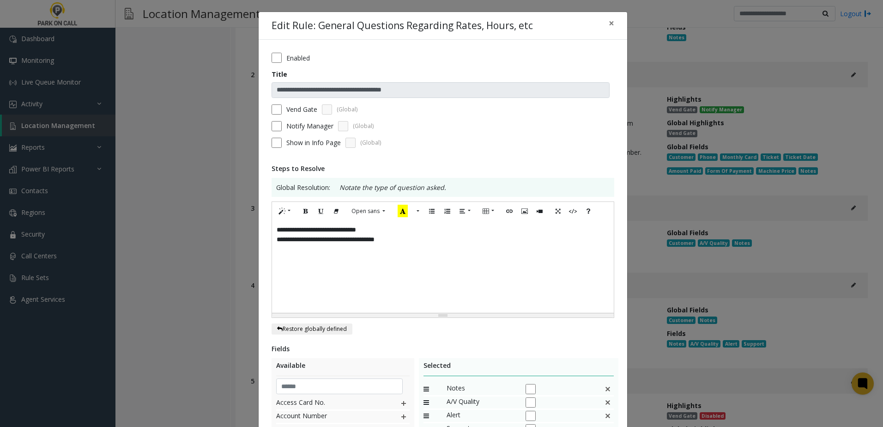
click at [447, 241] on p "**********" at bounding box center [443, 240] width 332 height 10
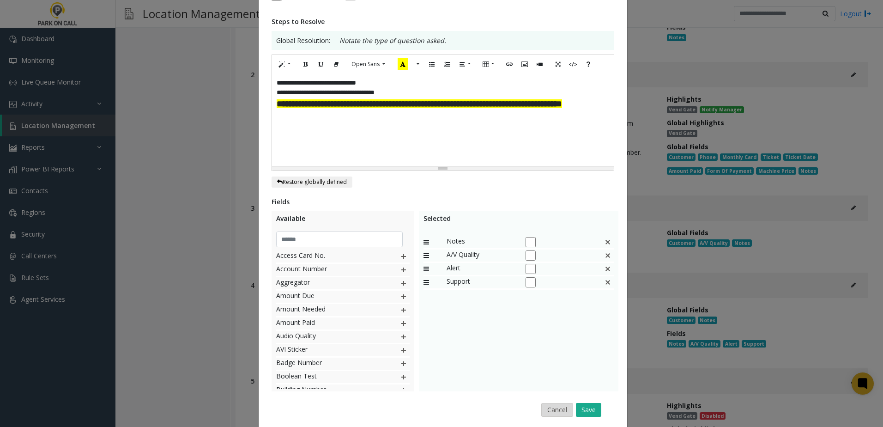
scroll to position [180, 0]
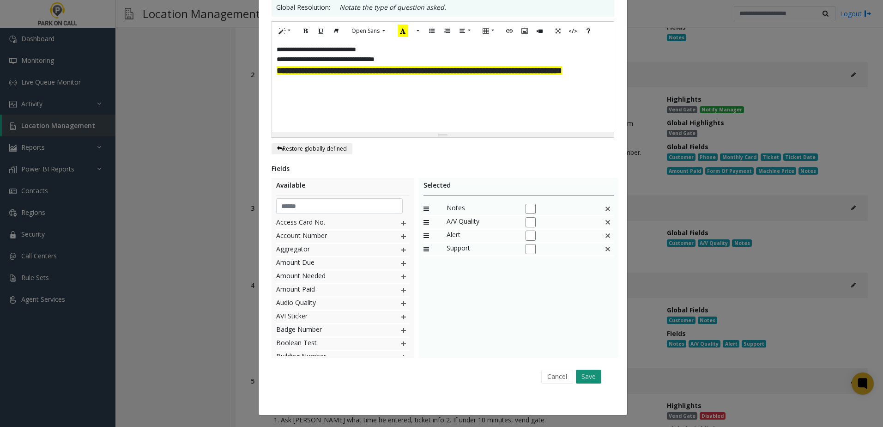
click at [581, 369] on button "Save" at bounding box center [588, 376] width 25 height 14
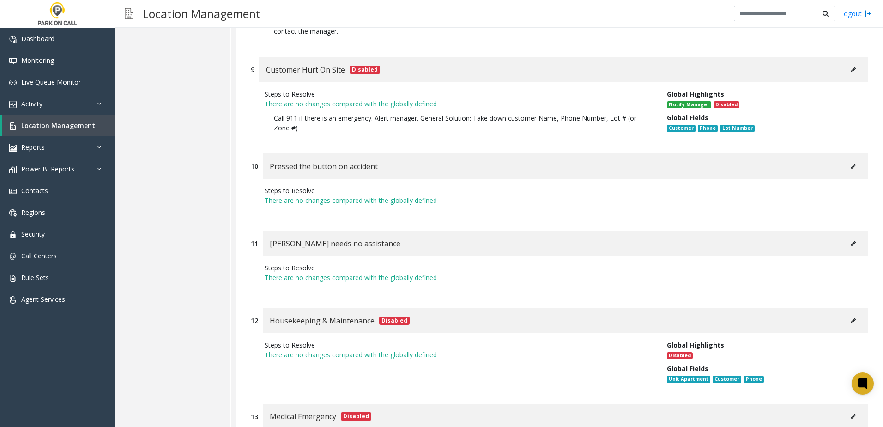
scroll to position [1201, 0]
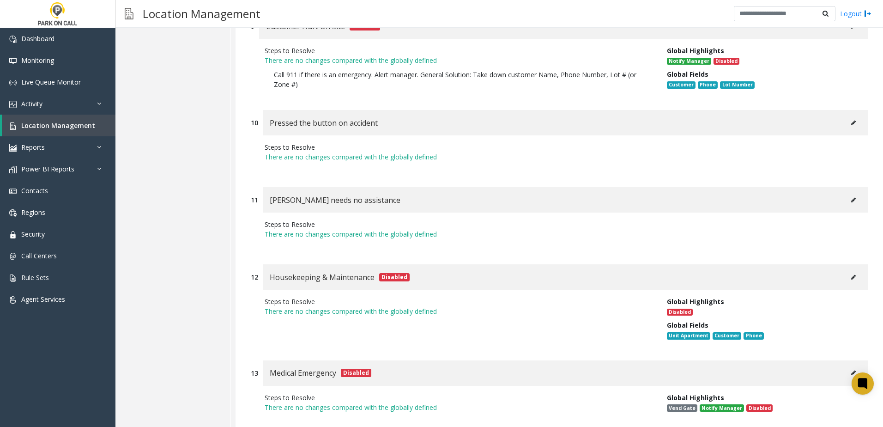
click at [851, 202] on icon at bounding box center [853, 200] width 5 height 6
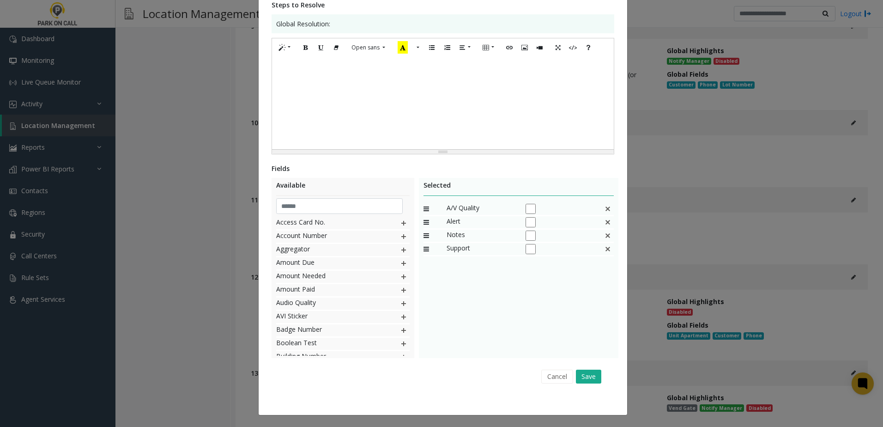
scroll to position [0, 0]
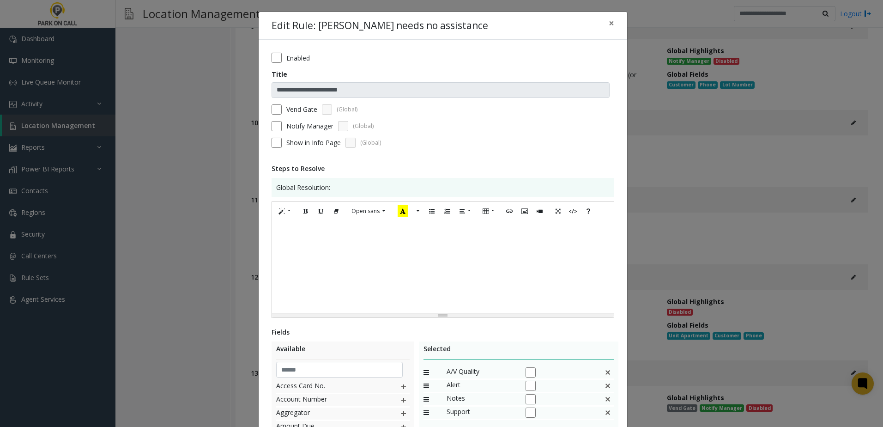
click at [383, 248] on div at bounding box center [443, 266] width 342 height 92
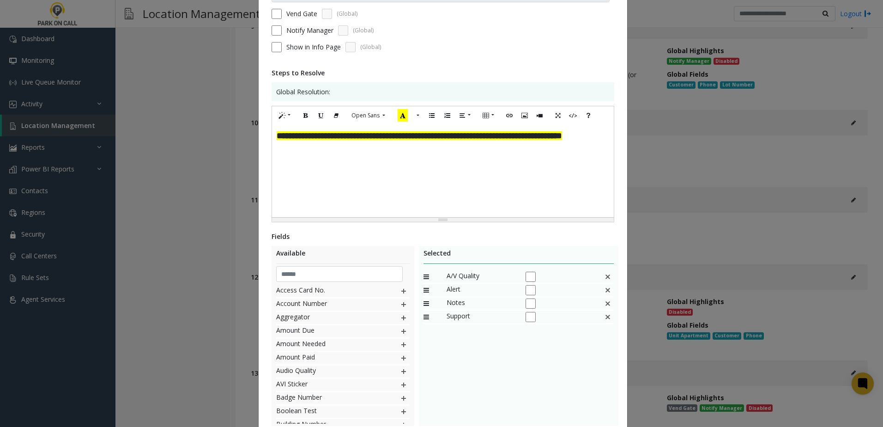
scroll to position [163, 0]
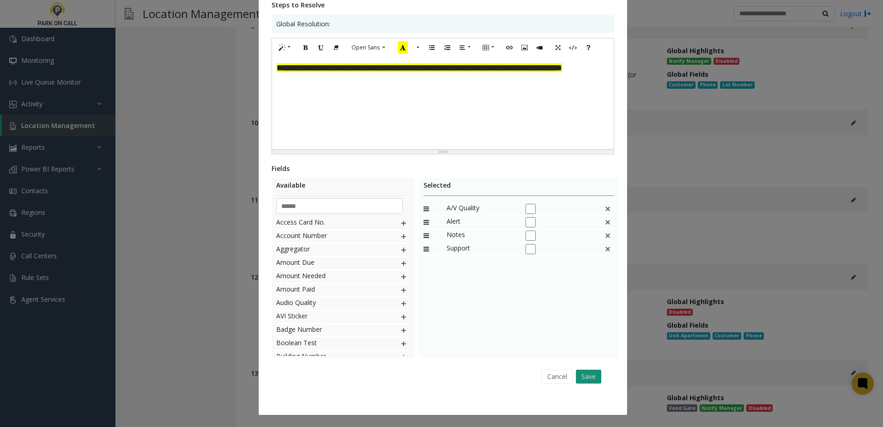
click at [592, 375] on button "Save" at bounding box center [588, 376] width 25 height 14
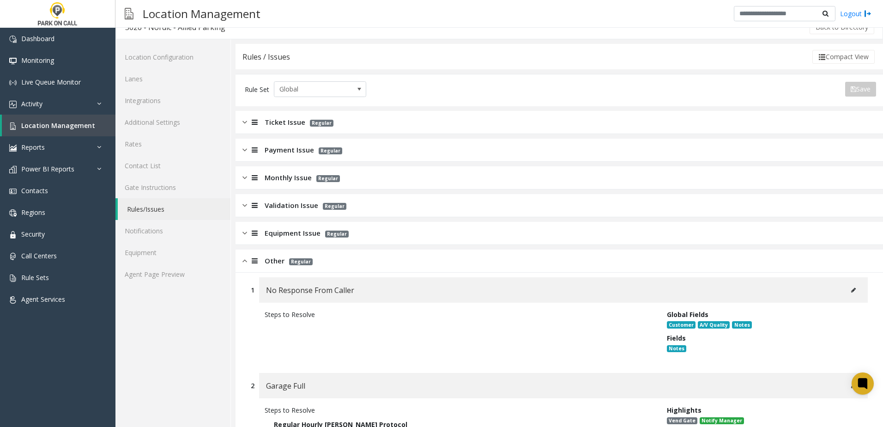
scroll to position [0, 0]
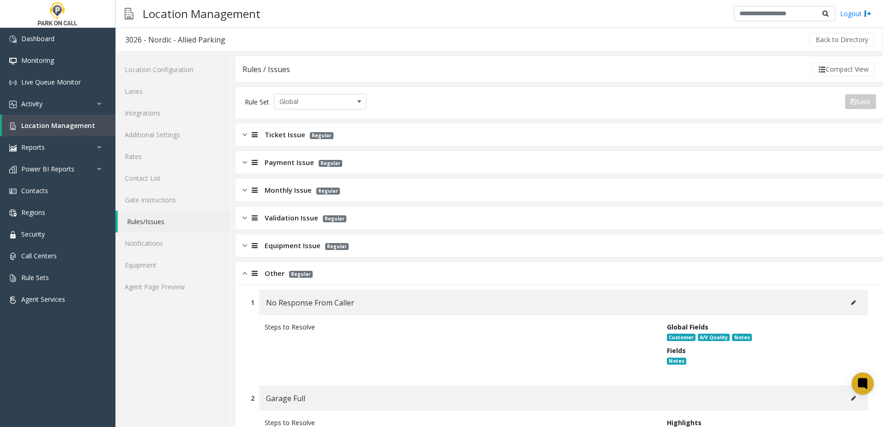
click at [287, 242] on span "Equipment Issue" at bounding box center [293, 245] width 56 height 11
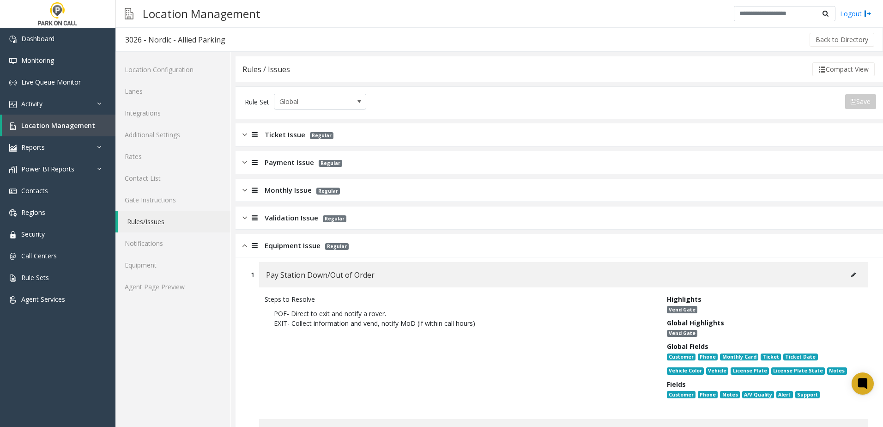
click at [851, 272] on icon at bounding box center [853, 275] width 5 height 6
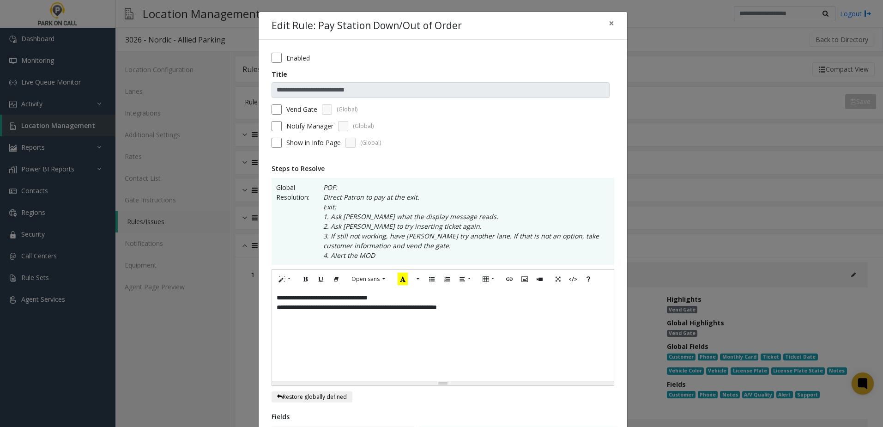
click at [553, 314] on div "**********" at bounding box center [443, 334] width 342 height 92
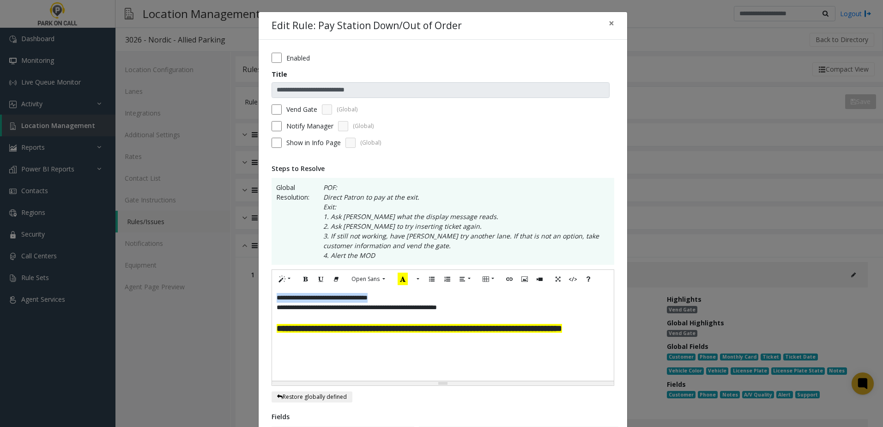
drag, startPoint x: 395, startPoint y: 295, endPoint x: 205, endPoint y: 290, distance: 190.8
click at [205, 290] on div "**********" at bounding box center [441, 213] width 883 height 427
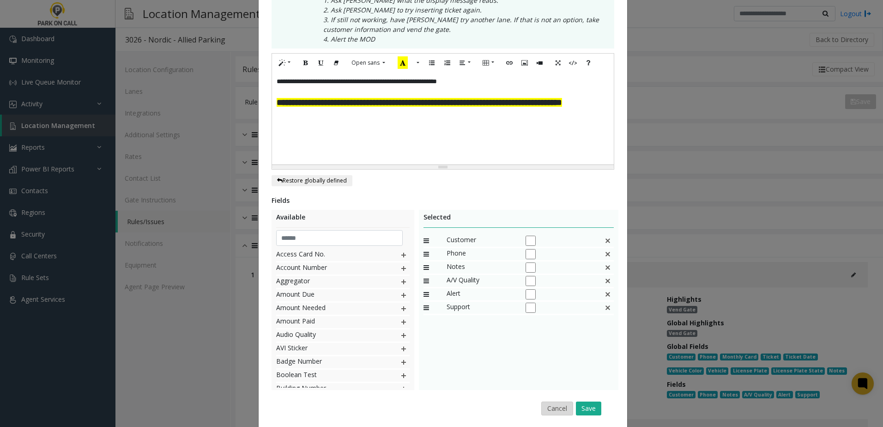
scroll to position [248, 0]
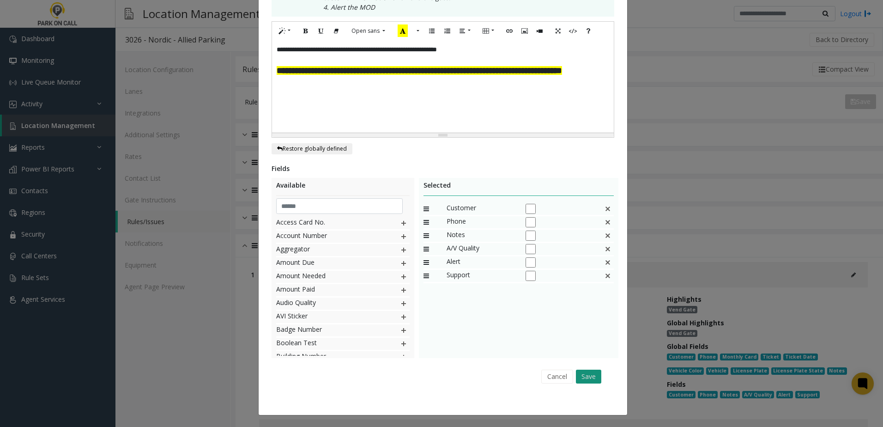
click at [590, 371] on button "Save" at bounding box center [588, 376] width 25 height 14
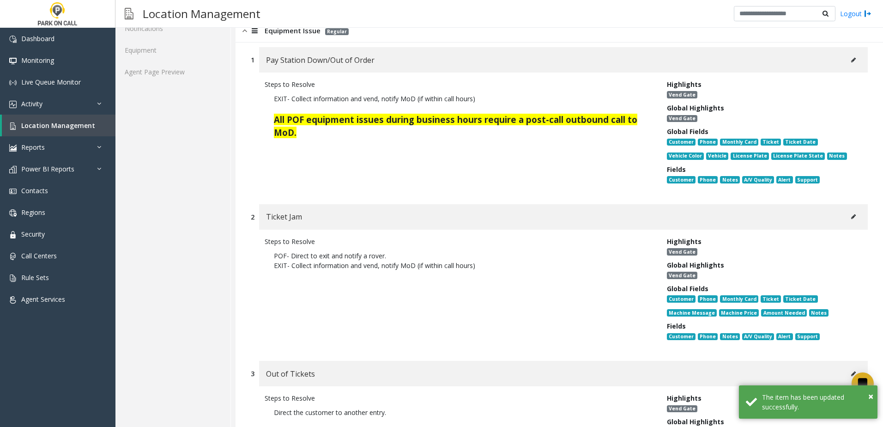
scroll to position [231, 0]
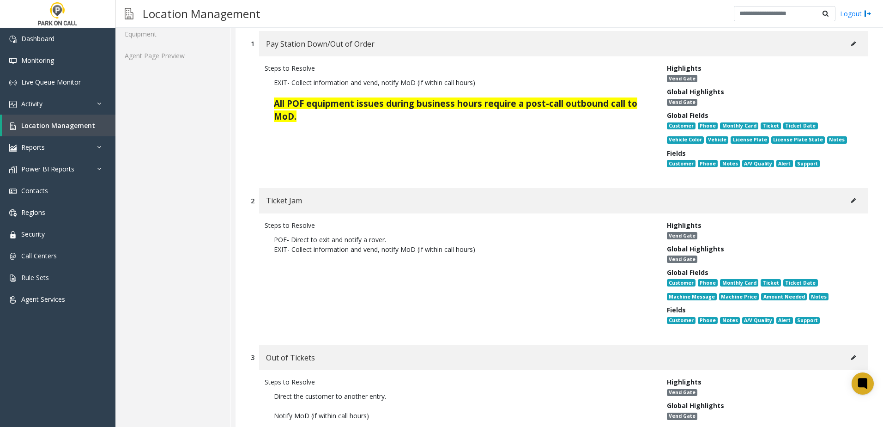
click at [847, 197] on button at bounding box center [853, 200] width 15 height 14
type input "**********"
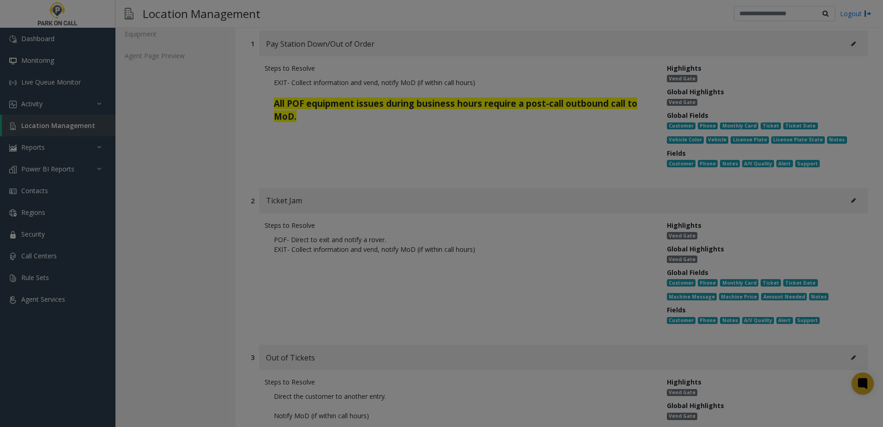
scroll to position [0, 0]
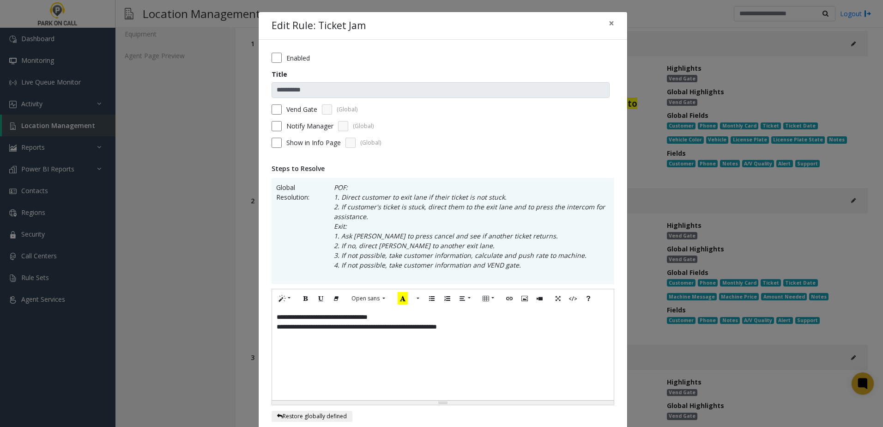
click at [496, 327] on p "**********" at bounding box center [443, 327] width 332 height 10
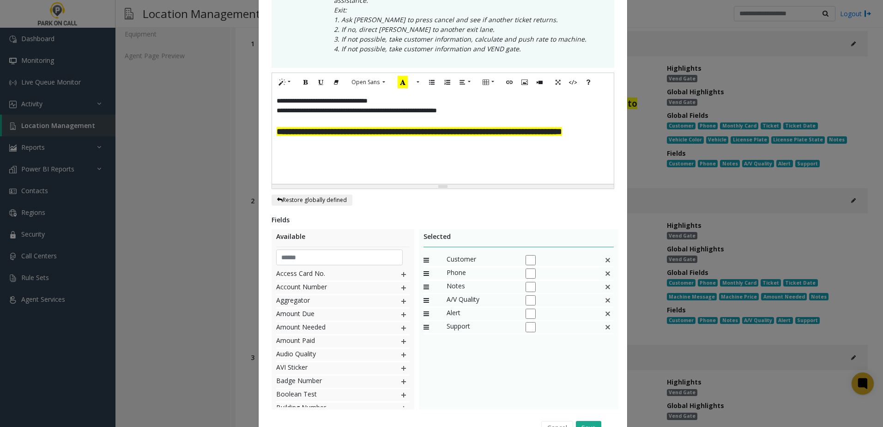
scroll to position [267, 0]
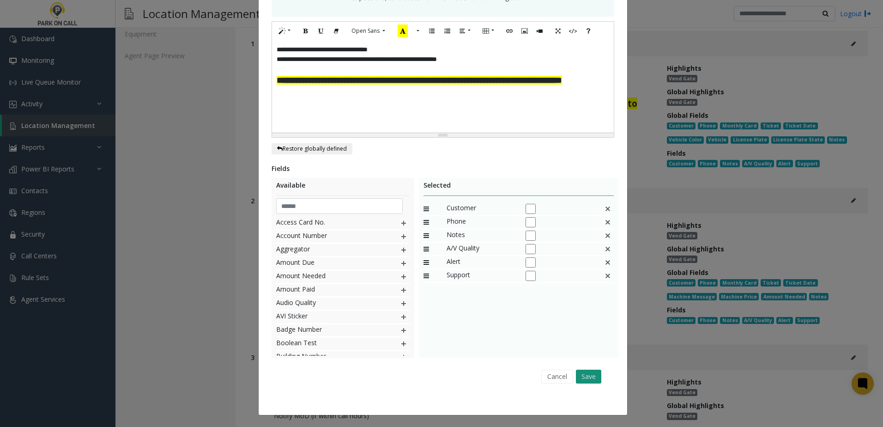
click at [583, 376] on button "Save" at bounding box center [588, 376] width 25 height 14
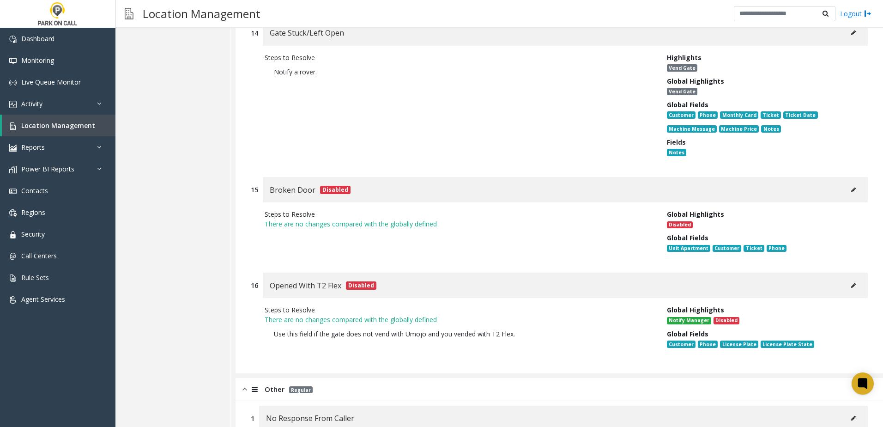
scroll to position [2448, 0]
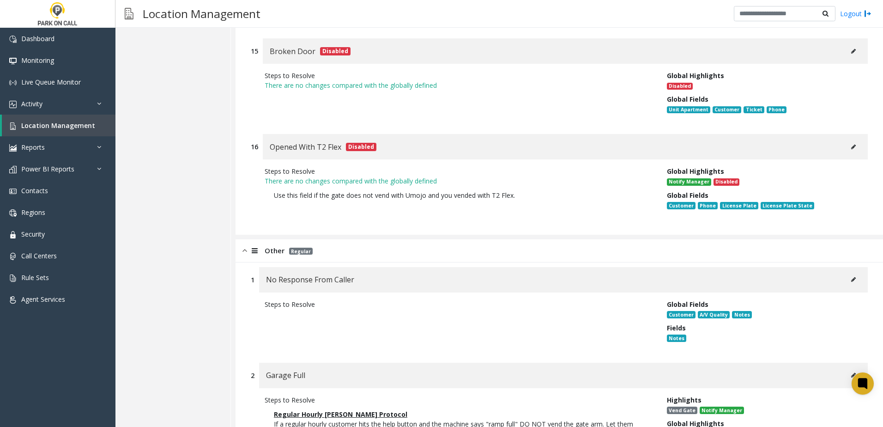
drag, startPoint x: 797, startPoint y: 314, endPoint x: 711, endPoint y: 314, distance: 86.4
click at [797, 323] on div "Fields" at bounding box center [760, 328] width 187 height 10
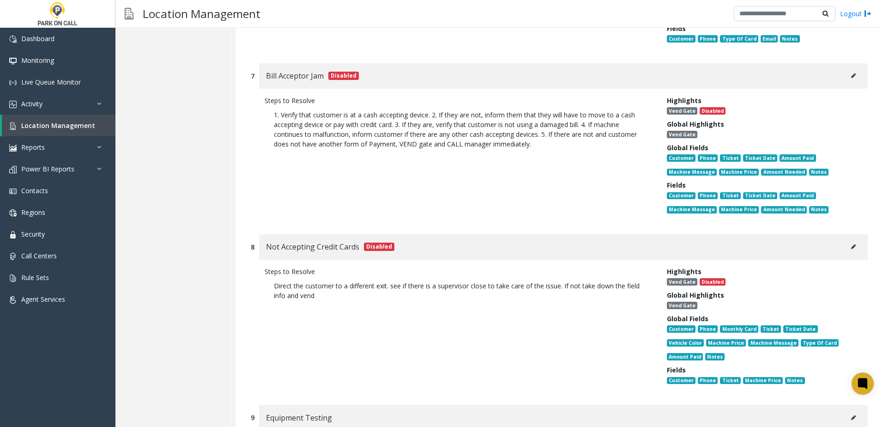
scroll to position [1016, 0]
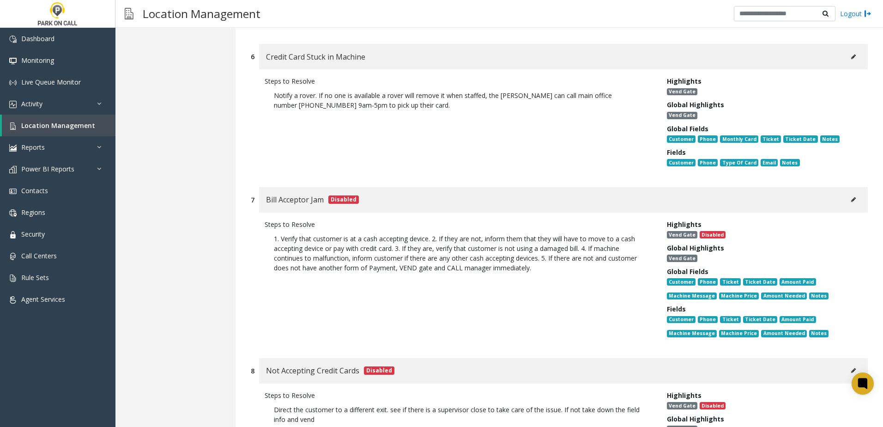
click at [590, 97] on p "Notify a rover. If no one is available a rover will remove it when staffed, the…" at bounding box center [459, 100] width 370 height 19
click at [83, 121] on span "Location Management" at bounding box center [58, 125] width 74 height 9
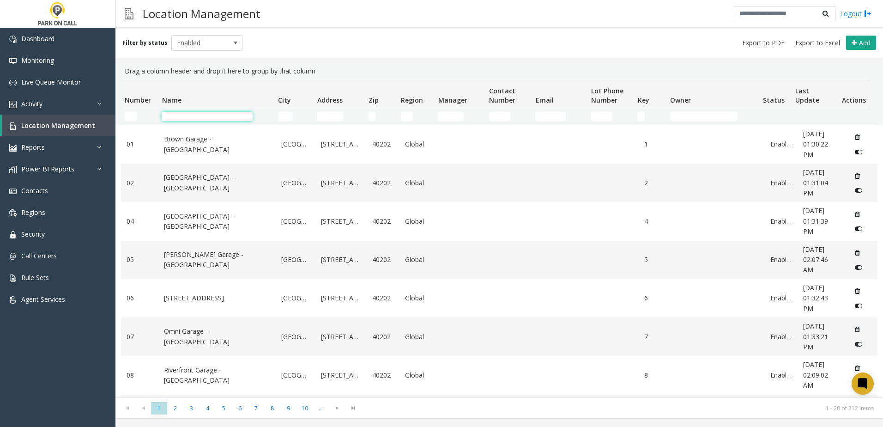
click at [185, 116] on input "Name Filter" at bounding box center [207, 116] width 91 height 9
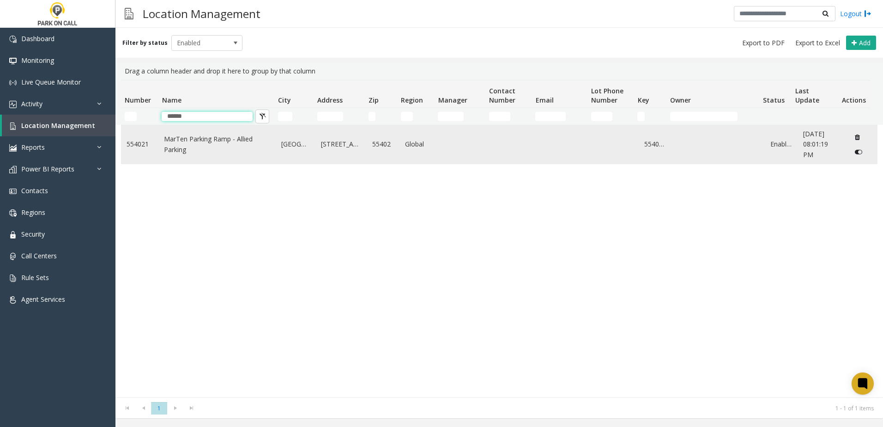
type input "******"
click at [242, 141] on link "MarTen Parking Ramp - Allied Parking" at bounding box center [217, 144] width 106 height 21
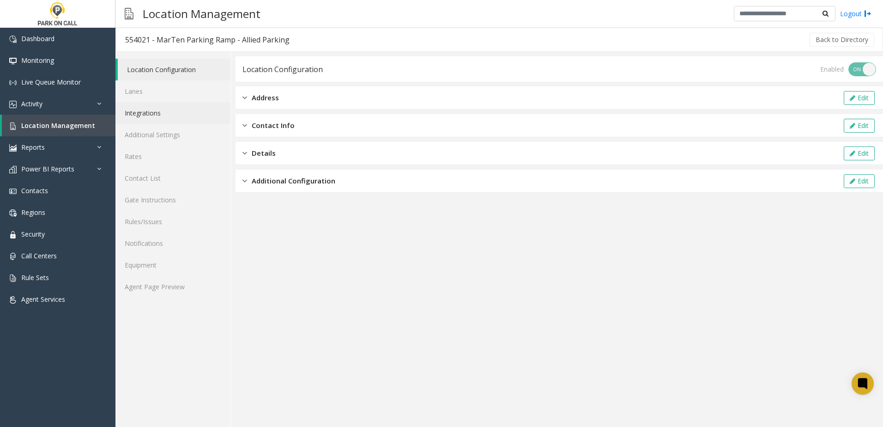
click at [148, 112] on link "Integrations" at bounding box center [172, 113] width 115 height 22
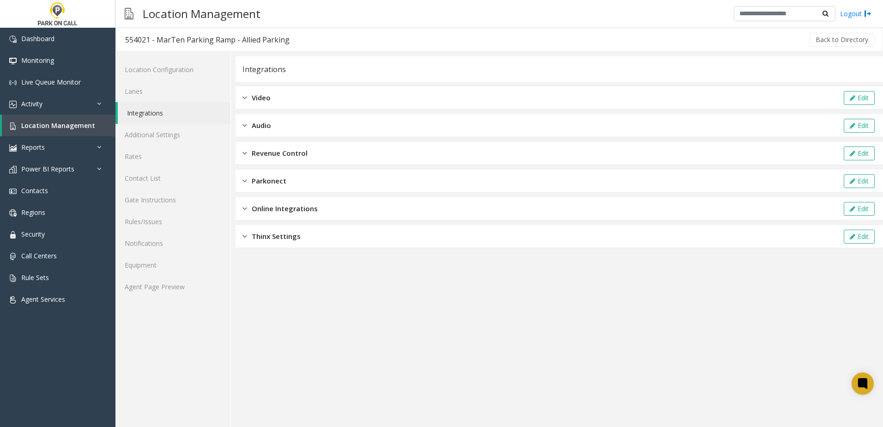
click at [286, 183] on div "Parkonect Edit" at bounding box center [559, 180] width 647 height 23
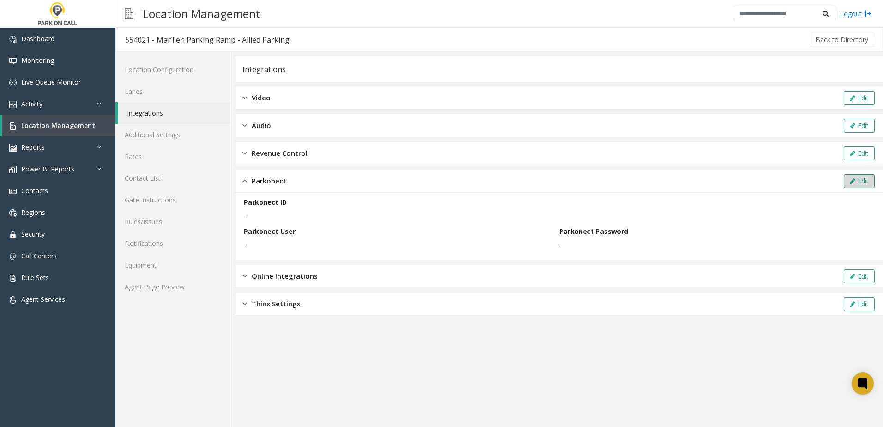
click at [851, 178] on icon at bounding box center [853, 181] width 6 height 6
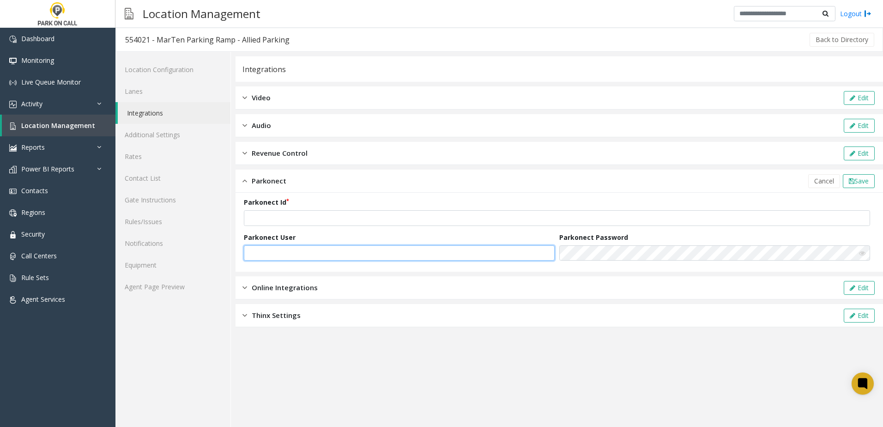
type input "**********"
click at [824, 183] on button "Cancel" at bounding box center [824, 181] width 32 height 14
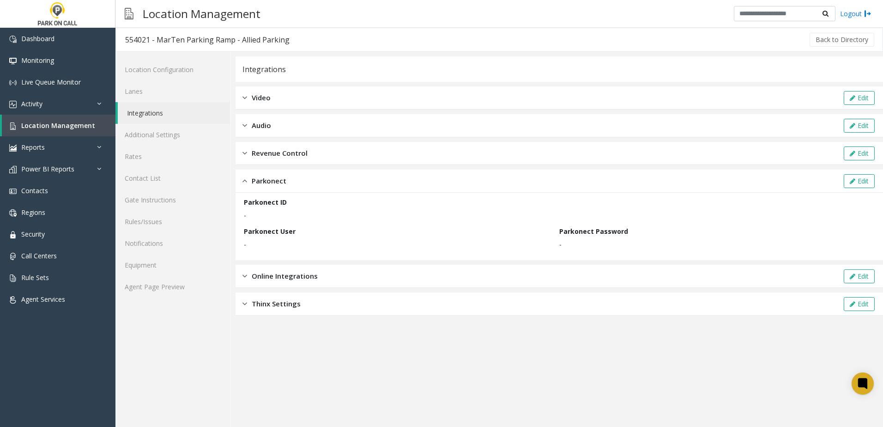
click at [248, 182] on div "Parkonect" at bounding box center [264, 180] width 44 height 11
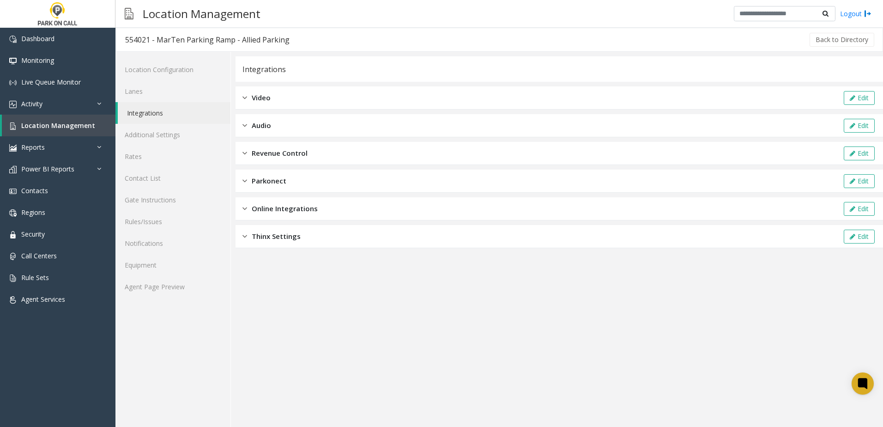
click at [276, 296] on app-integration "Integrations Video Edit Audio Edit Revenue Control Edit Parkonect Edit Online I…" at bounding box center [559, 241] width 647 height 370
click at [77, 123] on span "Location Management" at bounding box center [58, 125] width 74 height 9
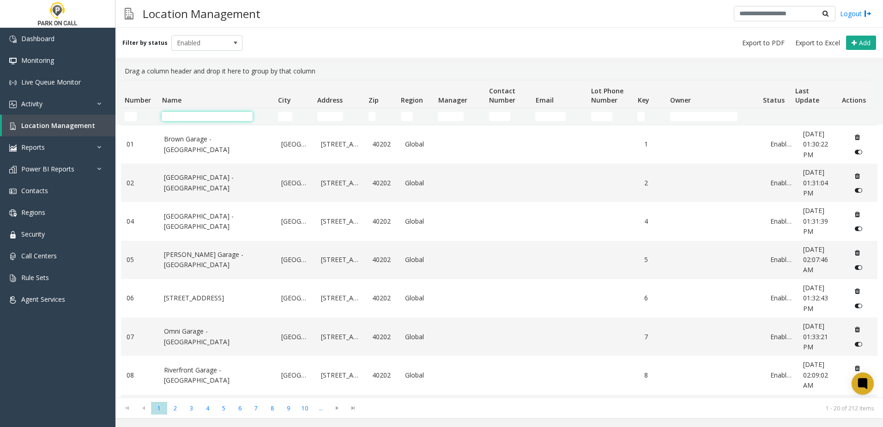
click at [231, 114] on input "Name Filter" at bounding box center [207, 116] width 91 height 9
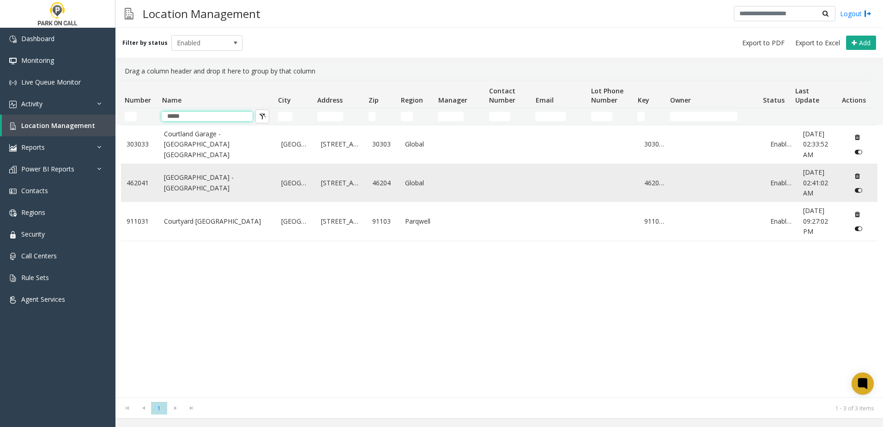
type input "*****"
click at [196, 192] on link "[GEOGRAPHIC_DATA] - [GEOGRAPHIC_DATA]" at bounding box center [217, 182] width 106 height 21
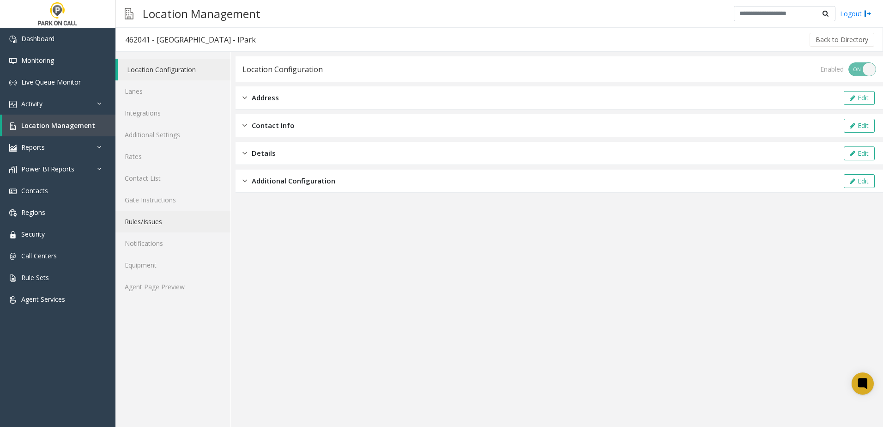
click at [167, 222] on link "Rules/Issues" at bounding box center [172, 222] width 115 height 22
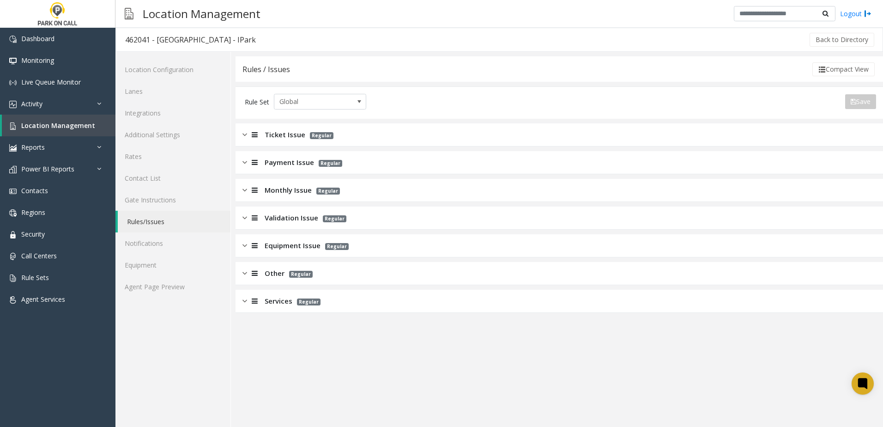
click at [291, 190] on span "Monthly Issue" at bounding box center [288, 190] width 47 height 11
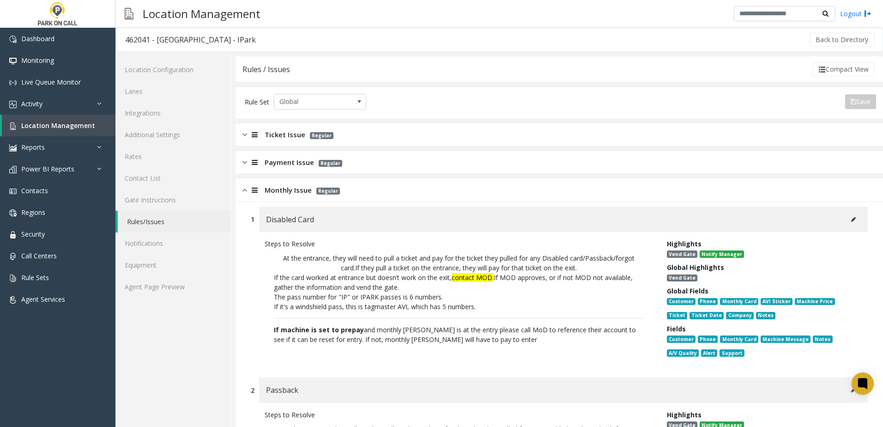
click at [287, 189] on span "Monthly Issue" at bounding box center [288, 190] width 47 height 11
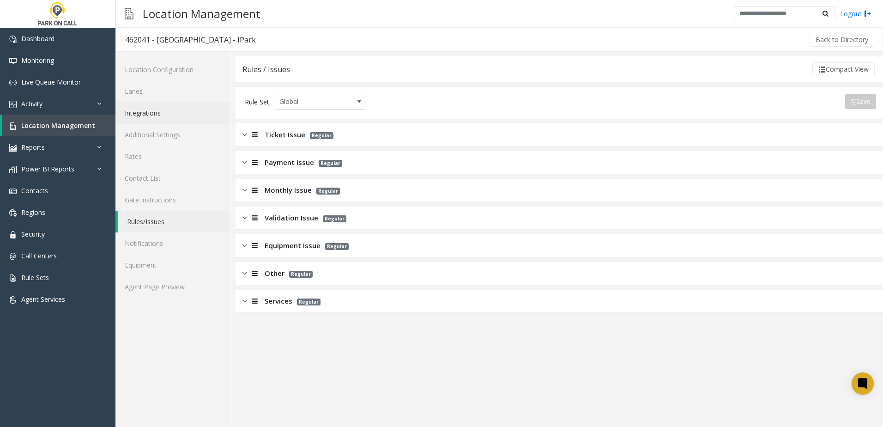
click at [169, 120] on link "Integrations" at bounding box center [172, 113] width 115 height 22
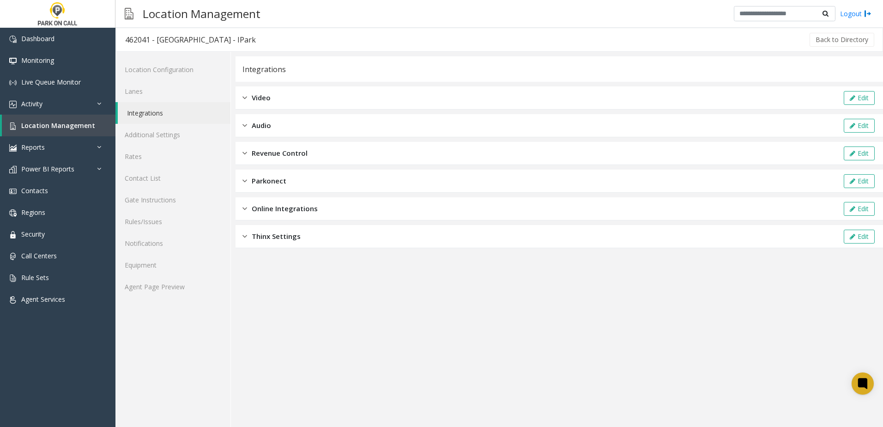
click at [322, 179] on div "Parkonect Edit" at bounding box center [559, 180] width 647 height 23
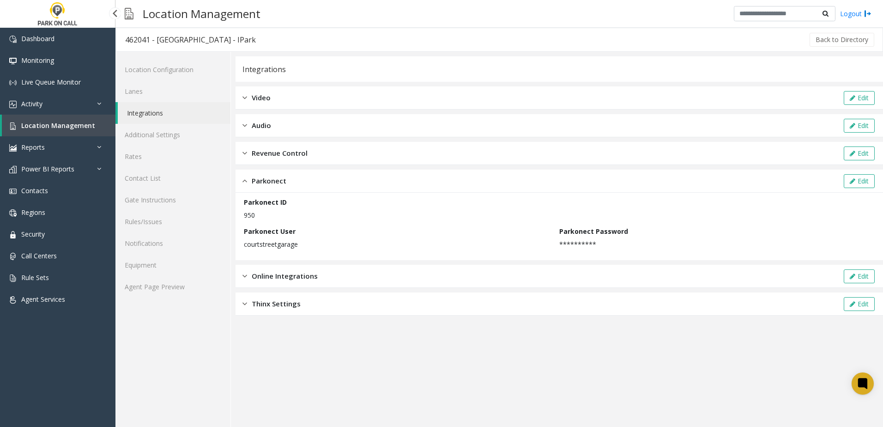
click at [55, 127] on span "Location Management" at bounding box center [58, 125] width 74 height 9
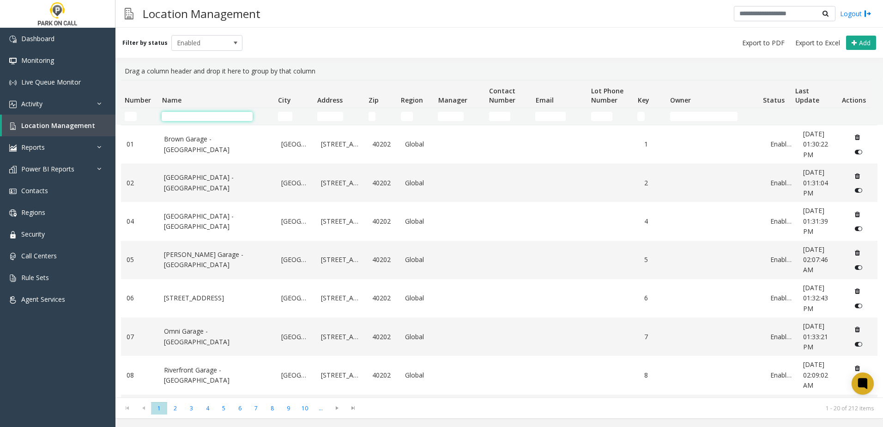
click at [218, 115] on input "Name Filter" at bounding box center [207, 116] width 91 height 9
click at [207, 116] on input "Name Filter" at bounding box center [207, 116] width 91 height 9
click at [213, 117] on input "Name Filter" at bounding box center [207, 116] width 91 height 9
click at [214, 115] on input "Name Filter" at bounding box center [207, 116] width 91 height 9
click at [206, 117] on input "Name Filter" at bounding box center [207, 116] width 91 height 9
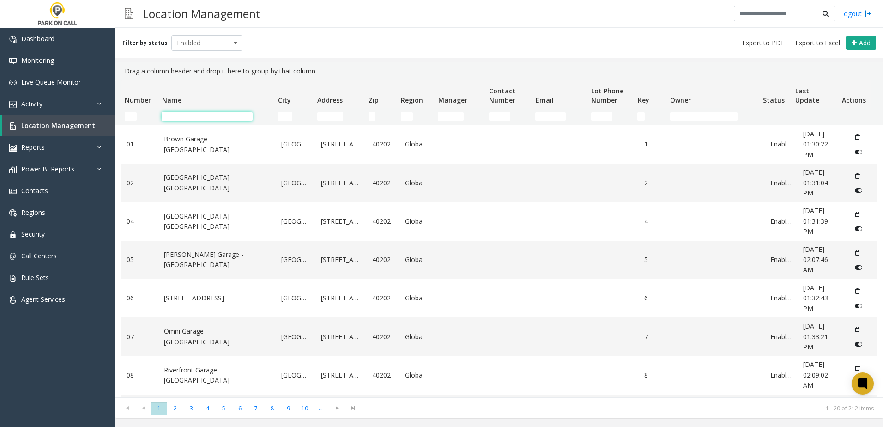
click at [209, 116] on input "Name Filter" at bounding box center [207, 116] width 91 height 9
click at [219, 114] on input "Name Filter" at bounding box center [207, 116] width 91 height 9
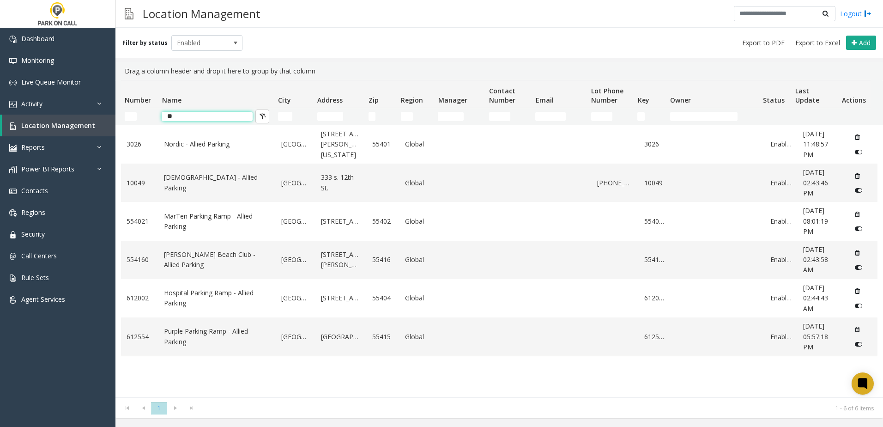
type input "*"
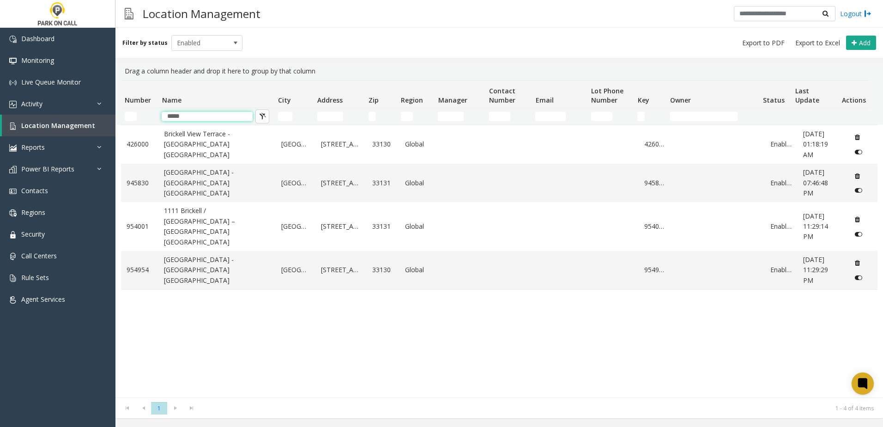
drag, startPoint x: 201, startPoint y: 112, endPoint x: 157, endPoint y: 110, distance: 44.8
click at [157, 110] on tr "*****" at bounding box center [495, 116] width 749 height 17
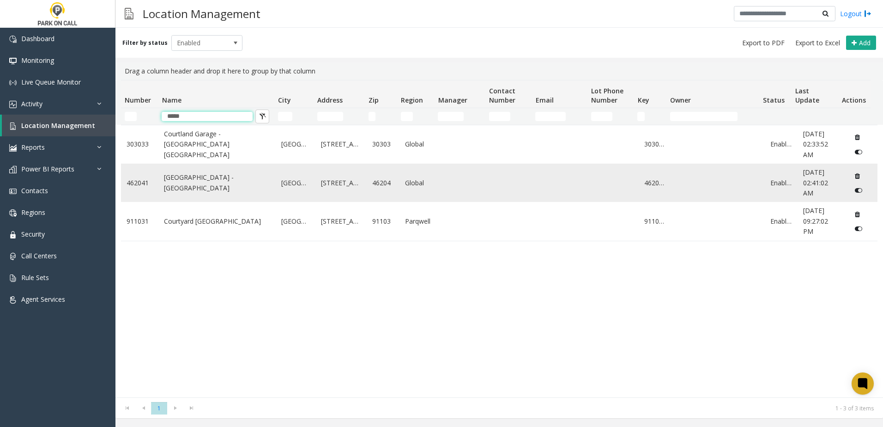
type input "*****"
click at [198, 193] on link "[GEOGRAPHIC_DATA] - [GEOGRAPHIC_DATA]" at bounding box center [217, 182] width 106 height 21
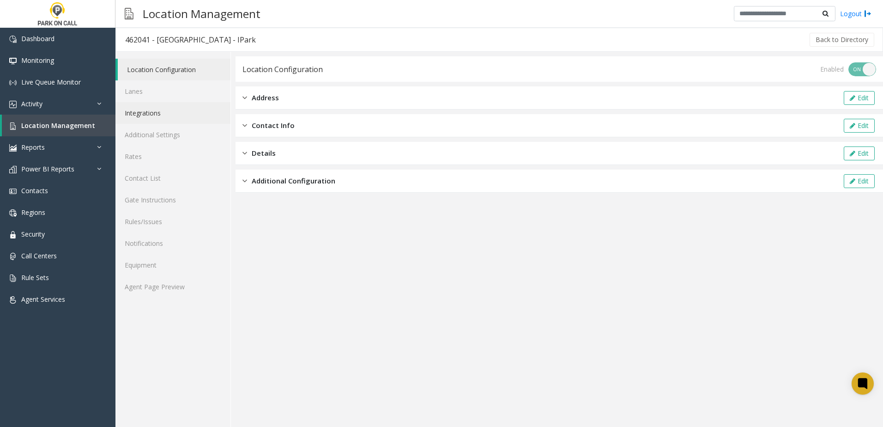
click at [151, 115] on link "Integrations" at bounding box center [172, 113] width 115 height 22
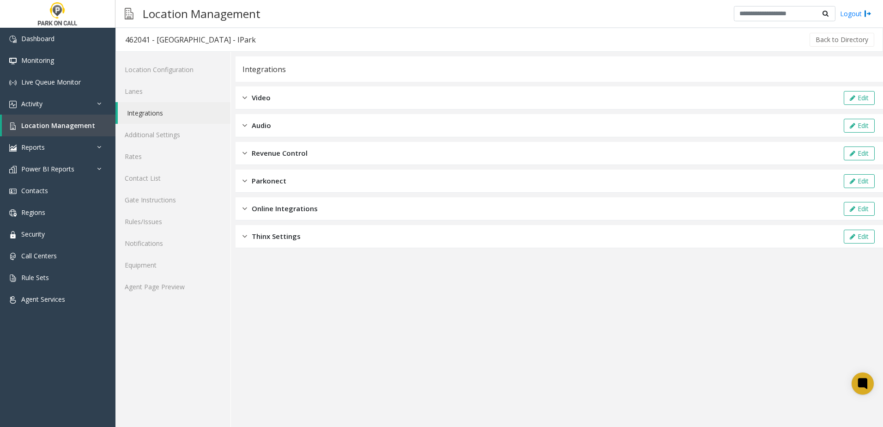
click at [270, 178] on span "Parkonect" at bounding box center [269, 180] width 35 height 11
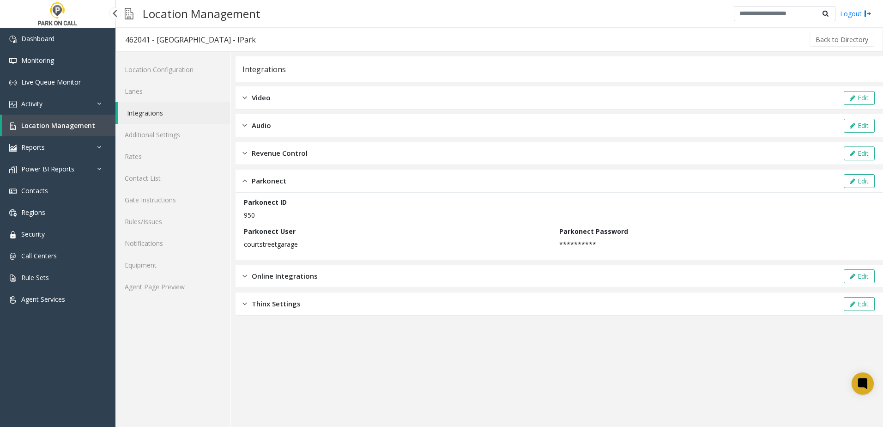
click at [61, 126] on span "Location Management" at bounding box center [58, 125] width 74 height 9
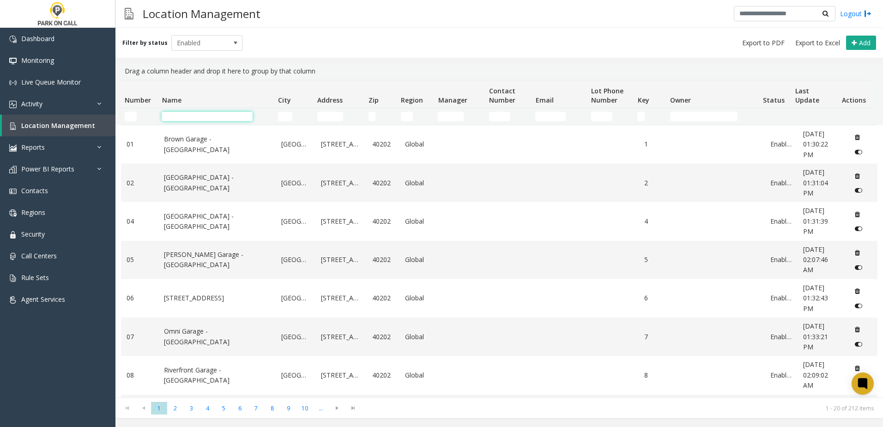
drag, startPoint x: 228, startPoint y: 112, endPoint x: 223, endPoint y: 116, distance: 6.6
click at [227, 113] on input "Name Filter" at bounding box center [207, 116] width 91 height 9
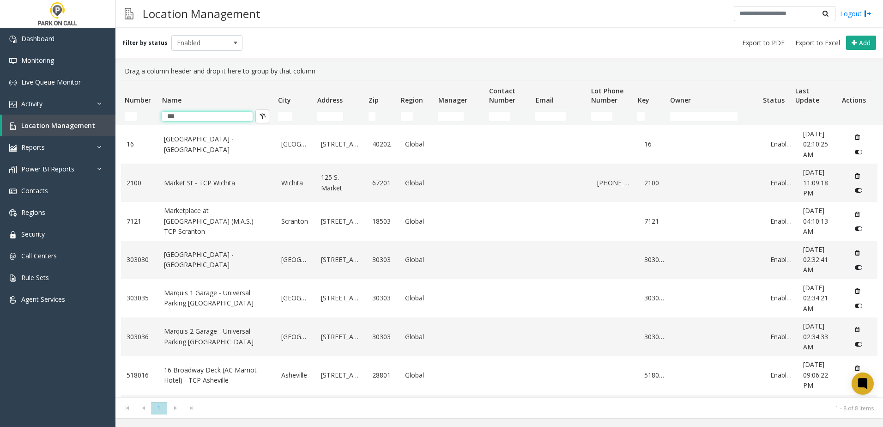
type input "***"
click at [436, 415] on kendo-pager "* 1 1 - 8 of 8 items" at bounding box center [499, 407] width 768 height 21
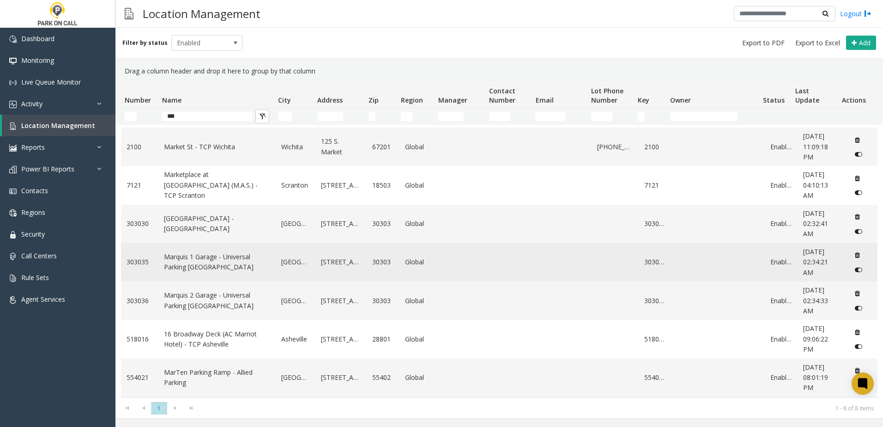
scroll to position [88, 0]
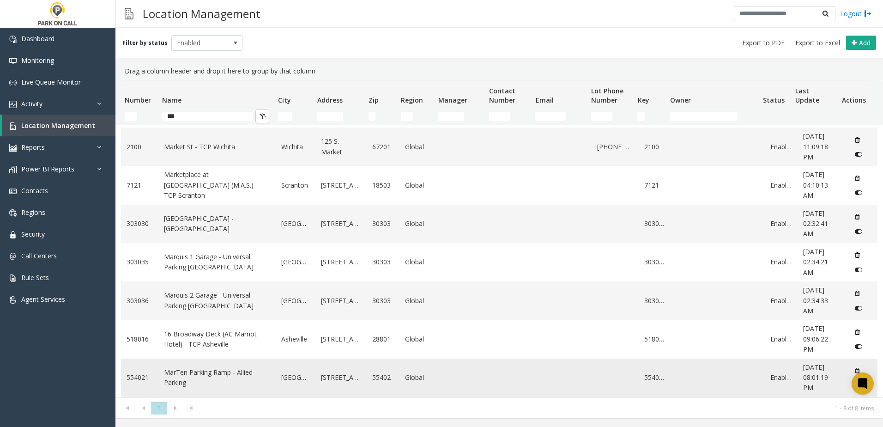
click at [185, 370] on link "MarTen Parking Ramp - Allied Parking" at bounding box center [217, 377] width 106 height 21
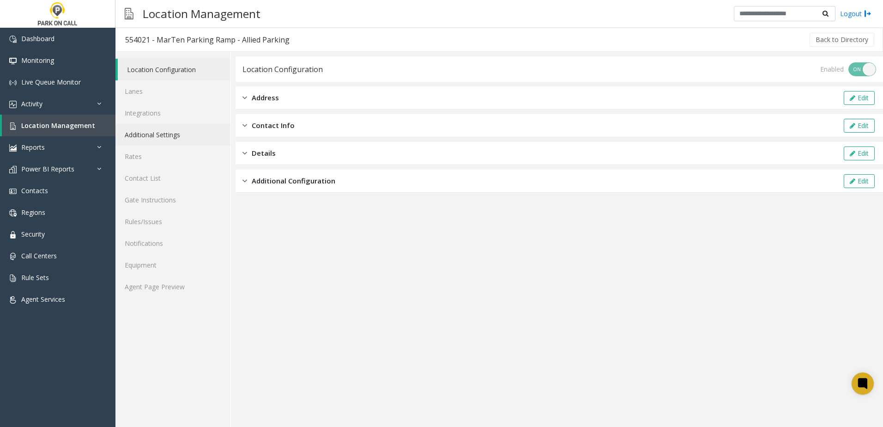
click at [153, 138] on link "Additional Settings" at bounding box center [172, 135] width 115 height 22
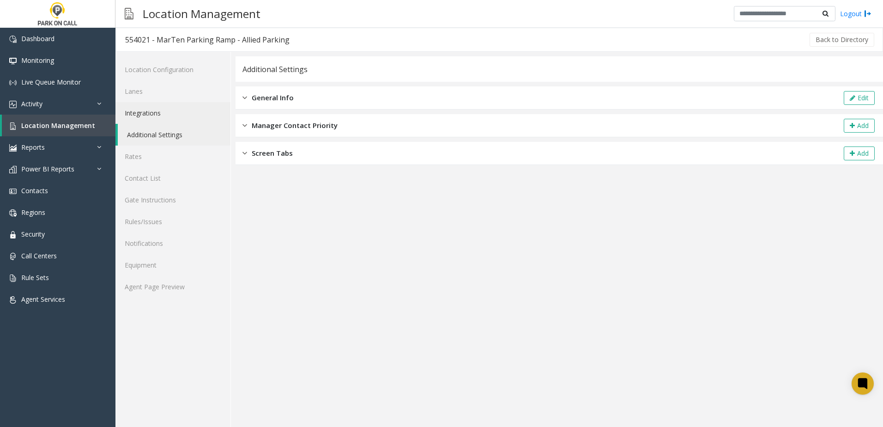
click at [151, 110] on link "Integrations" at bounding box center [172, 113] width 115 height 22
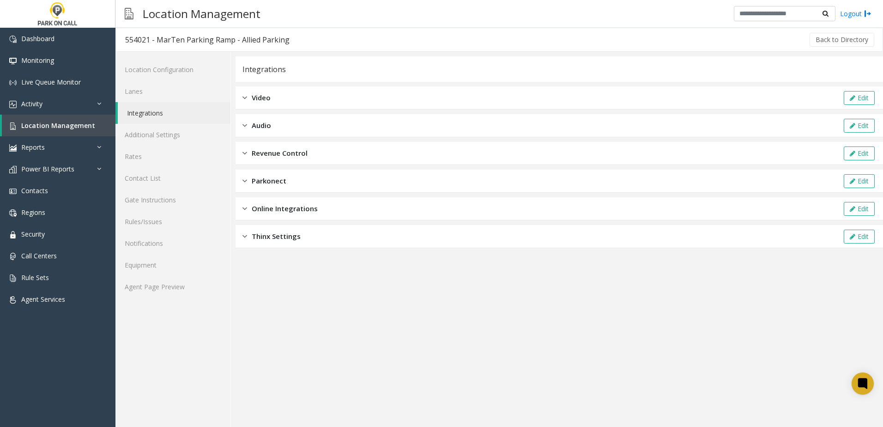
click at [276, 181] on span "Parkonect" at bounding box center [269, 180] width 35 height 11
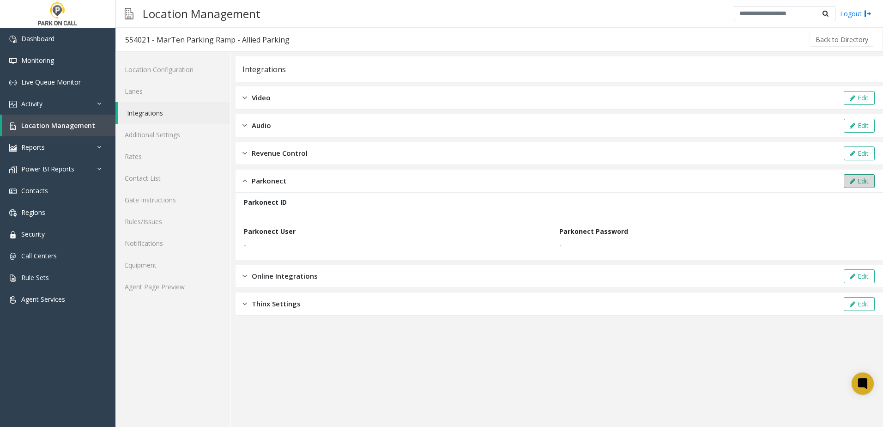
click at [858, 181] on button "Edit" at bounding box center [859, 181] width 31 height 14
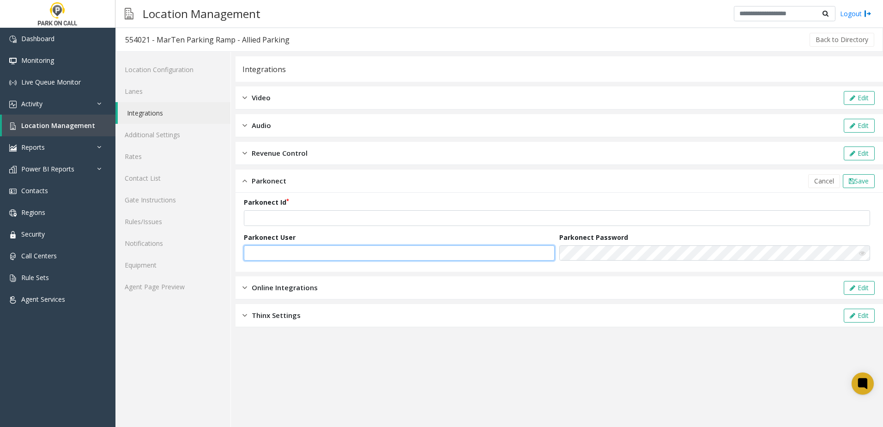
type input "**********"
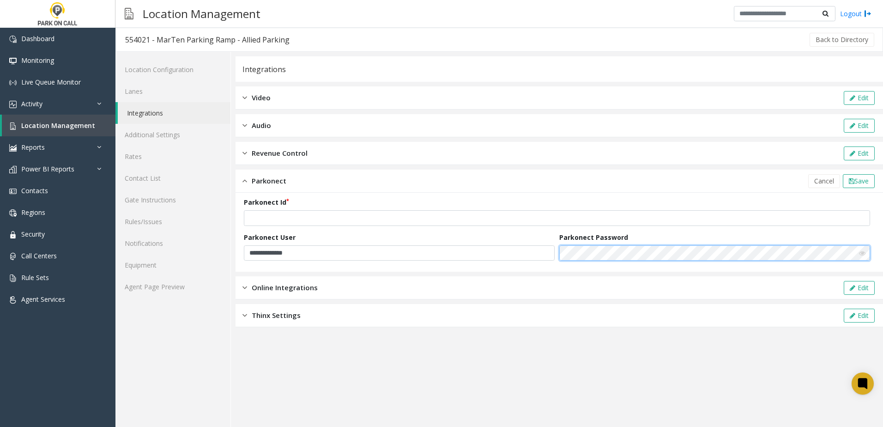
click at [485, 255] on form "**********" at bounding box center [559, 232] width 631 height 70
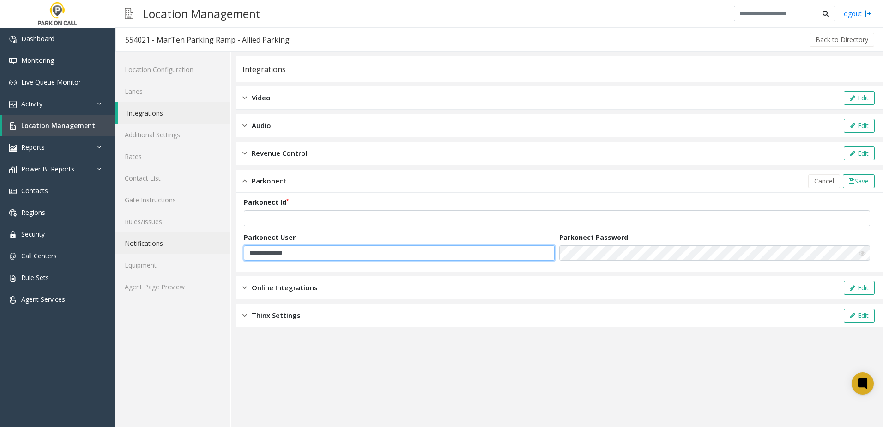
drag, startPoint x: 313, startPoint y: 254, endPoint x: 200, endPoint y: 254, distance: 112.7
click at [200, 254] on div "**********" at bounding box center [499, 239] width 768 height 375
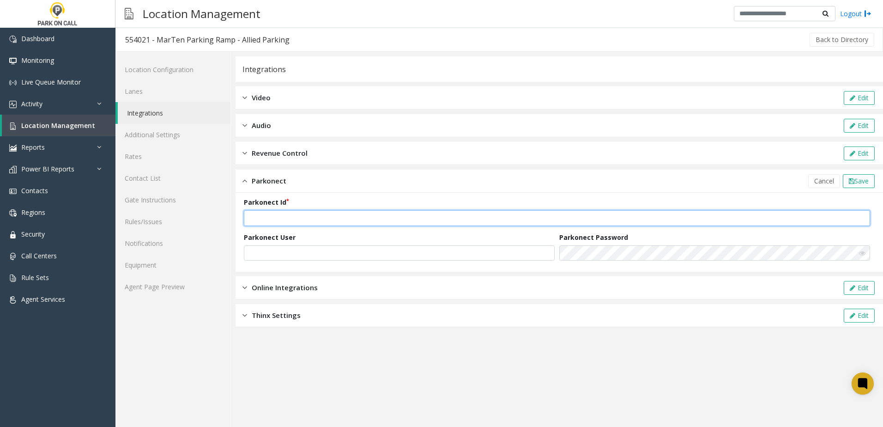
click at [270, 225] on input "number" at bounding box center [557, 218] width 626 height 16
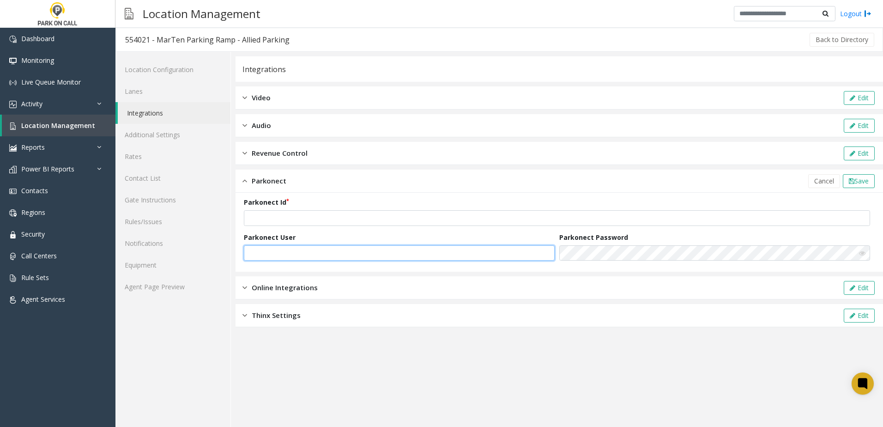
click at [279, 259] on input "text" at bounding box center [399, 253] width 311 height 16
click at [469, 255] on input "text" at bounding box center [399, 253] width 311 height 16
drag, startPoint x: 450, startPoint y: 260, endPoint x: 476, endPoint y: 246, distance: 29.5
click at [450, 260] on input "text" at bounding box center [399, 253] width 311 height 16
click at [782, 399] on app-integration "Integrations Video Edit Audio Edit Revenue Control Edit Parkonect Cancel Save P…" at bounding box center [559, 241] width 647 height 370
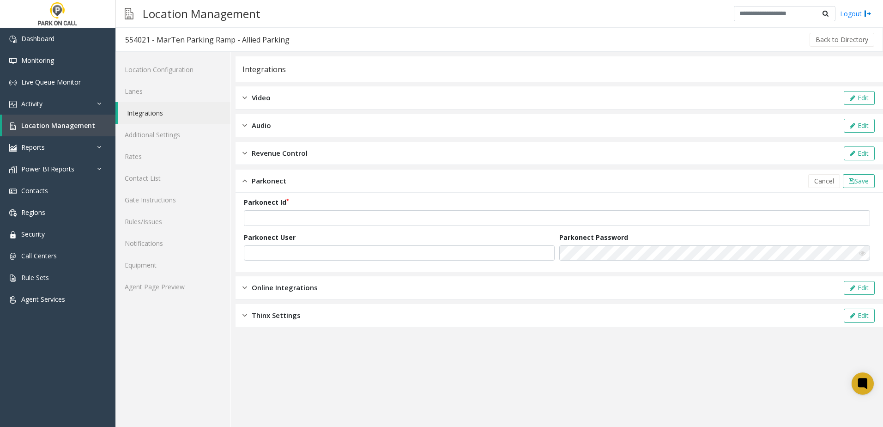
drag, startPoint x: 810, startPoint y: 184, endPoint x: 825, endPoint y: 184, distance: 14.8
click at [827, 187] on button "Cancel" at bounding box center [824, 181] width 32 height 14
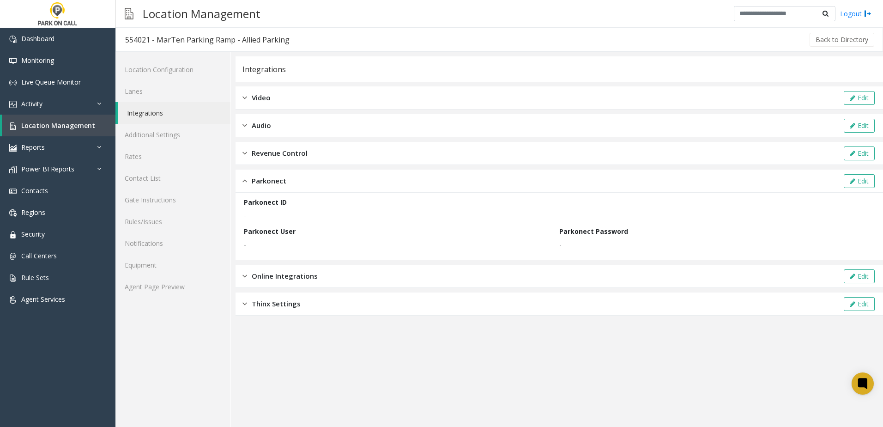
click at [261, 181] on span "Parkonect" at bounding box center [269, 180] width 35 height 11
